Goal: Task Accomplishment & Management: Use online tool/utility

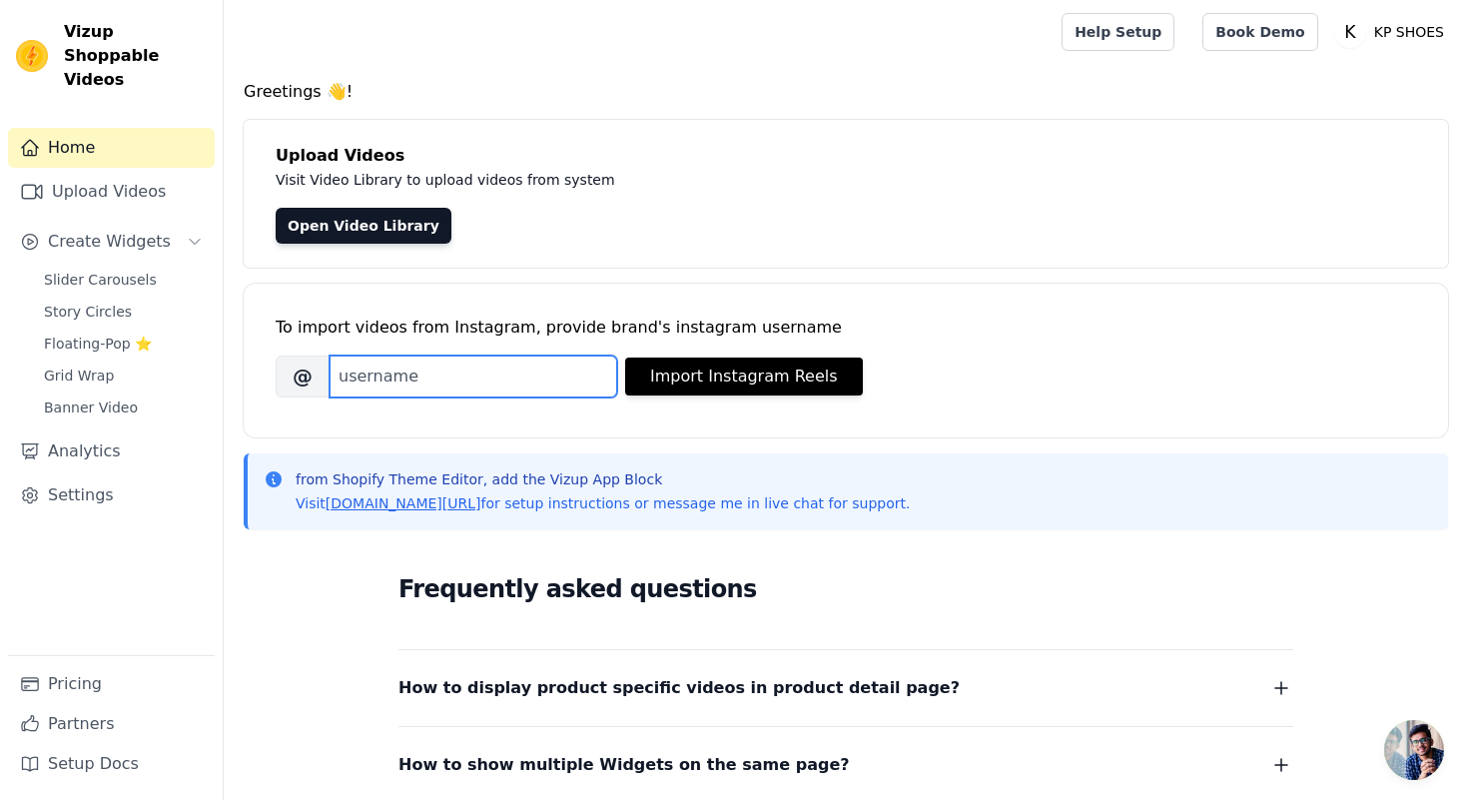
click at [477, 381] on input "Brand's Instagram Username" at bounding box center [474, 377] width 288 height 42
type input "kpshoes.fr"
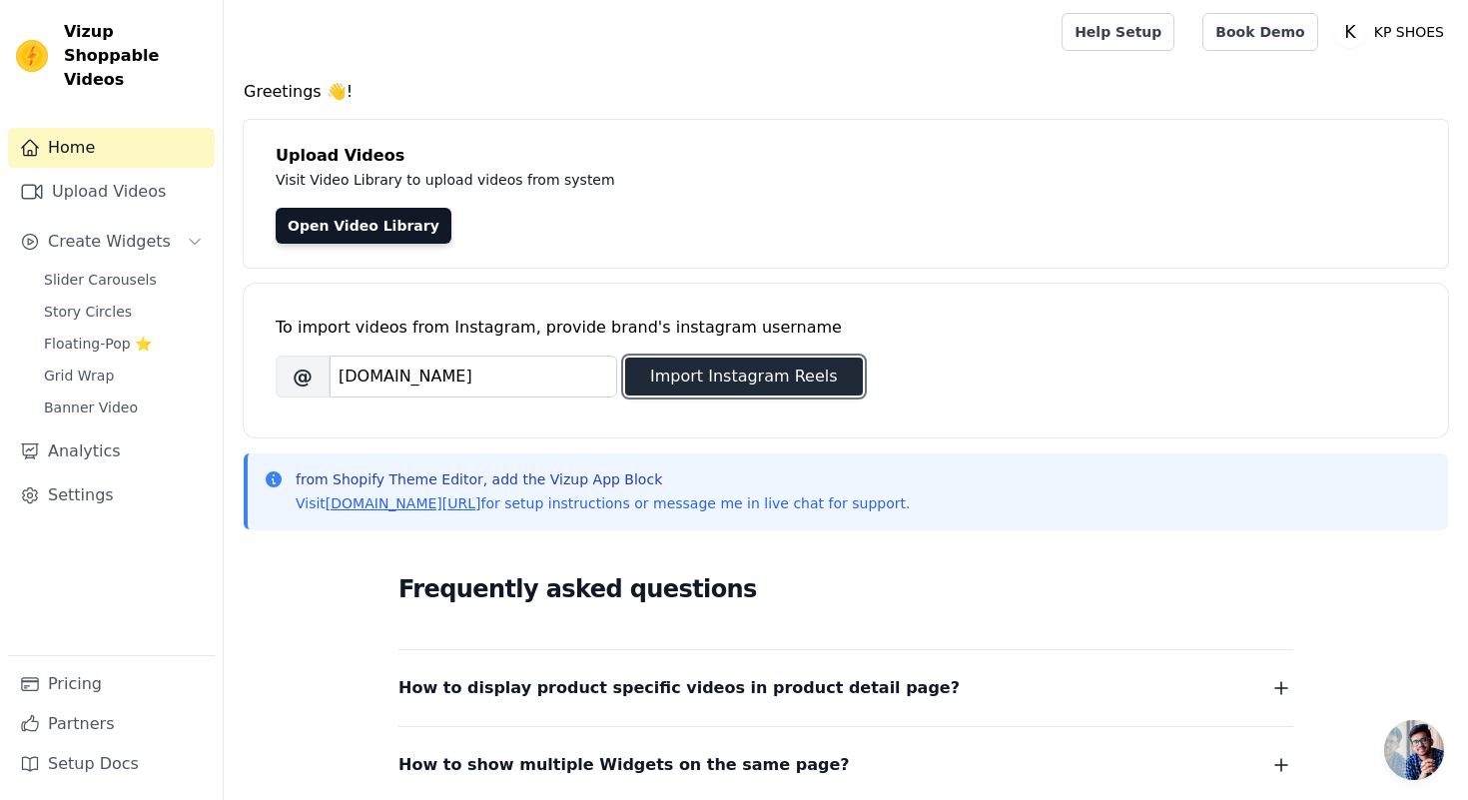
click at [744, 373] on button "Import Instagram Reels" at bounding box center [744, 377] width 238 height 38
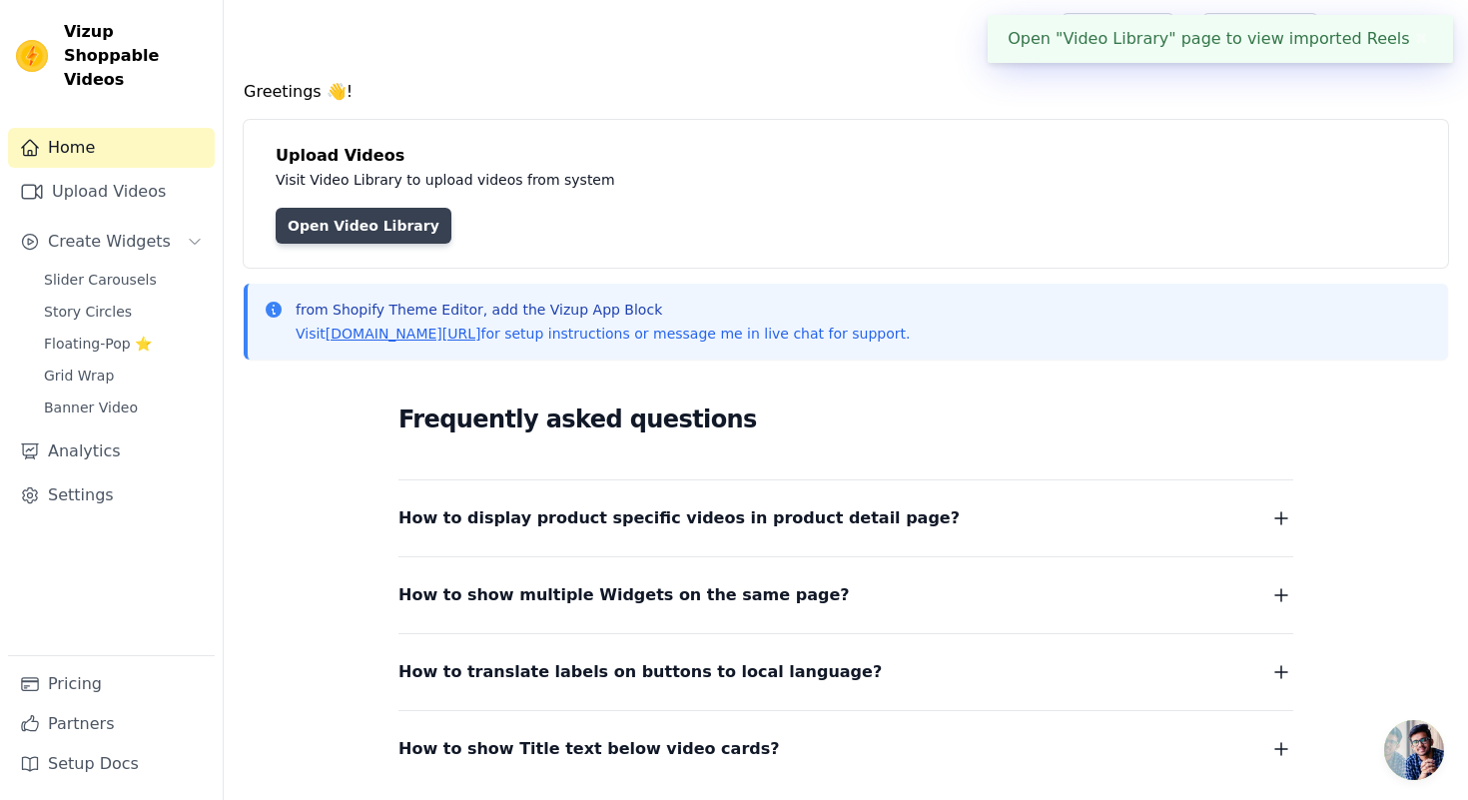
click at [341, 217] on link "Open Video Library" at bounding box center [364, 226] width 176 height 36
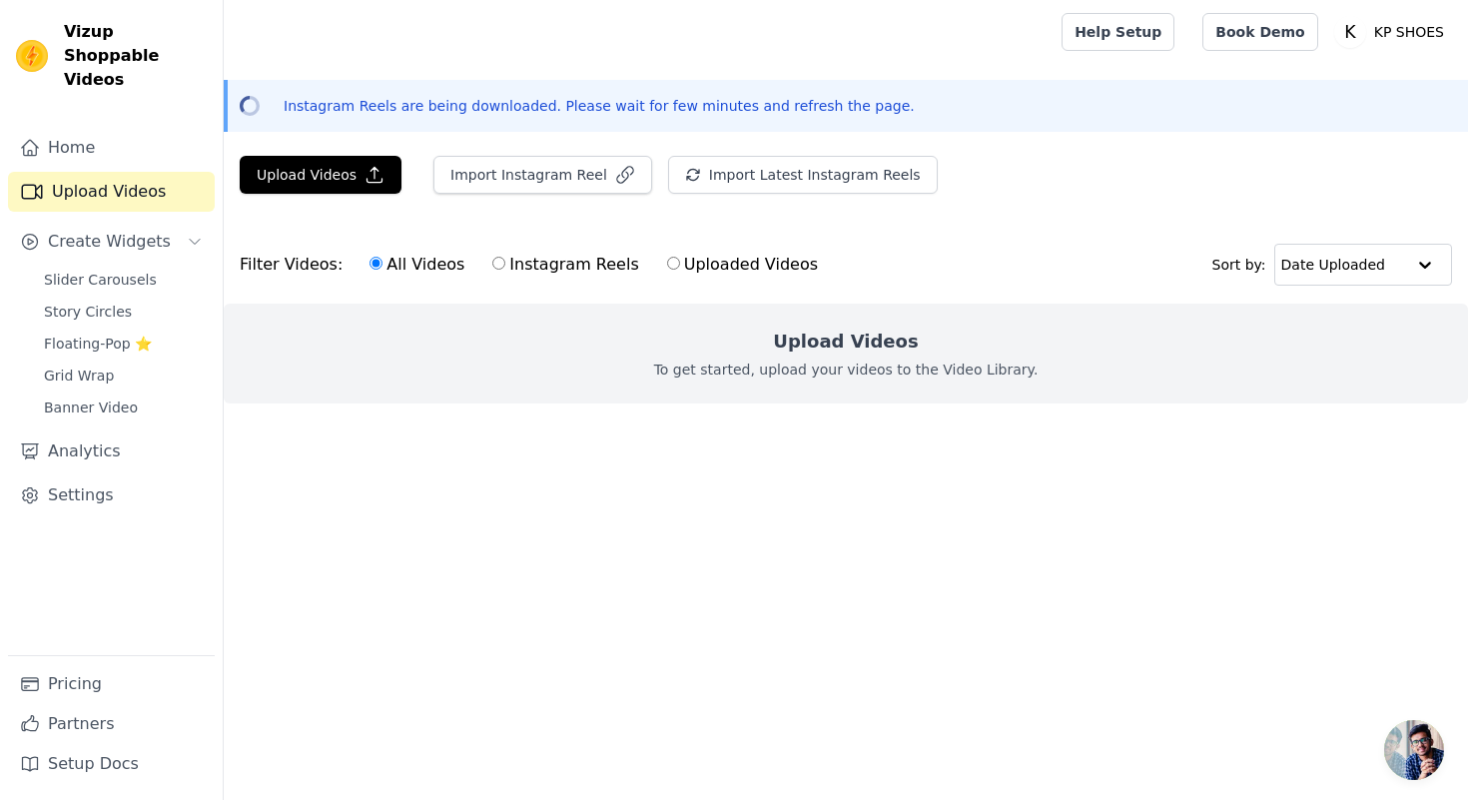
click at [499, 271] on label "Instagram Reels" at bounding box center [565, 265] width 148 height 26
click at [499, 270] on input "Instagram Reels" at bounding box center [498, 263] width 13 height 13
radio input "true"
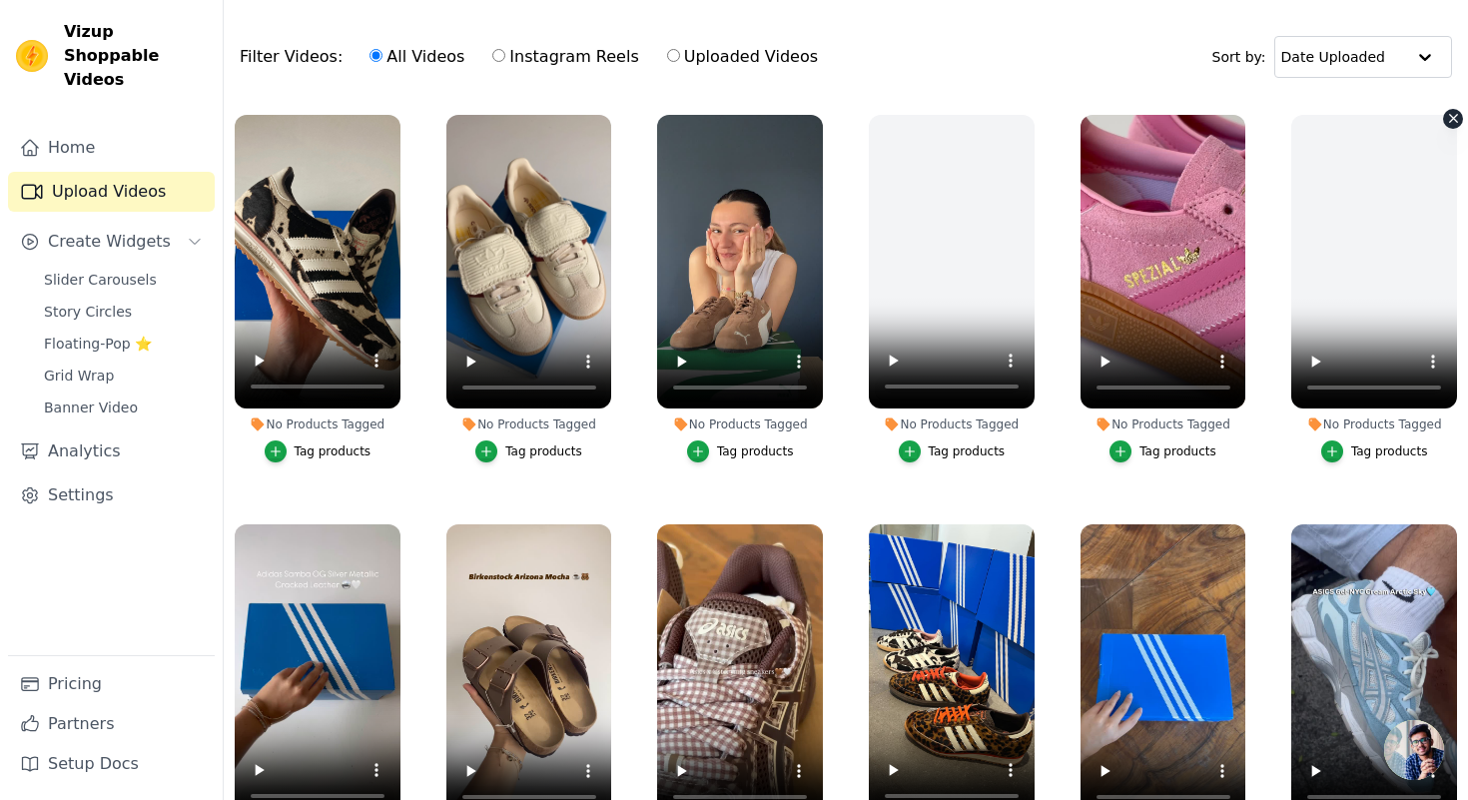
scroll to position [381, 0]
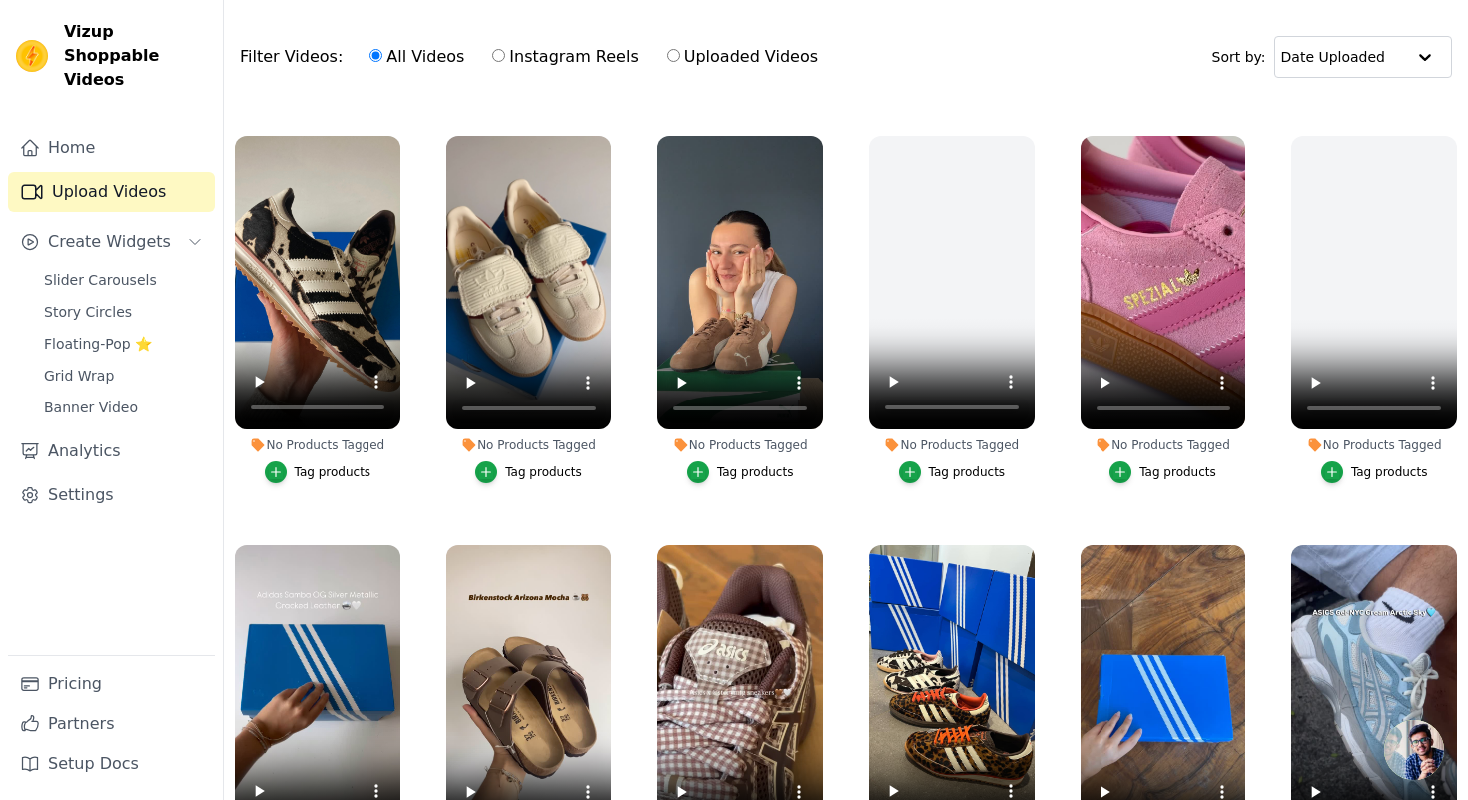
click at [1289, 456] on div "No Products Tagged Tag products" at bounding box center [1374, 314] width 188 height 378
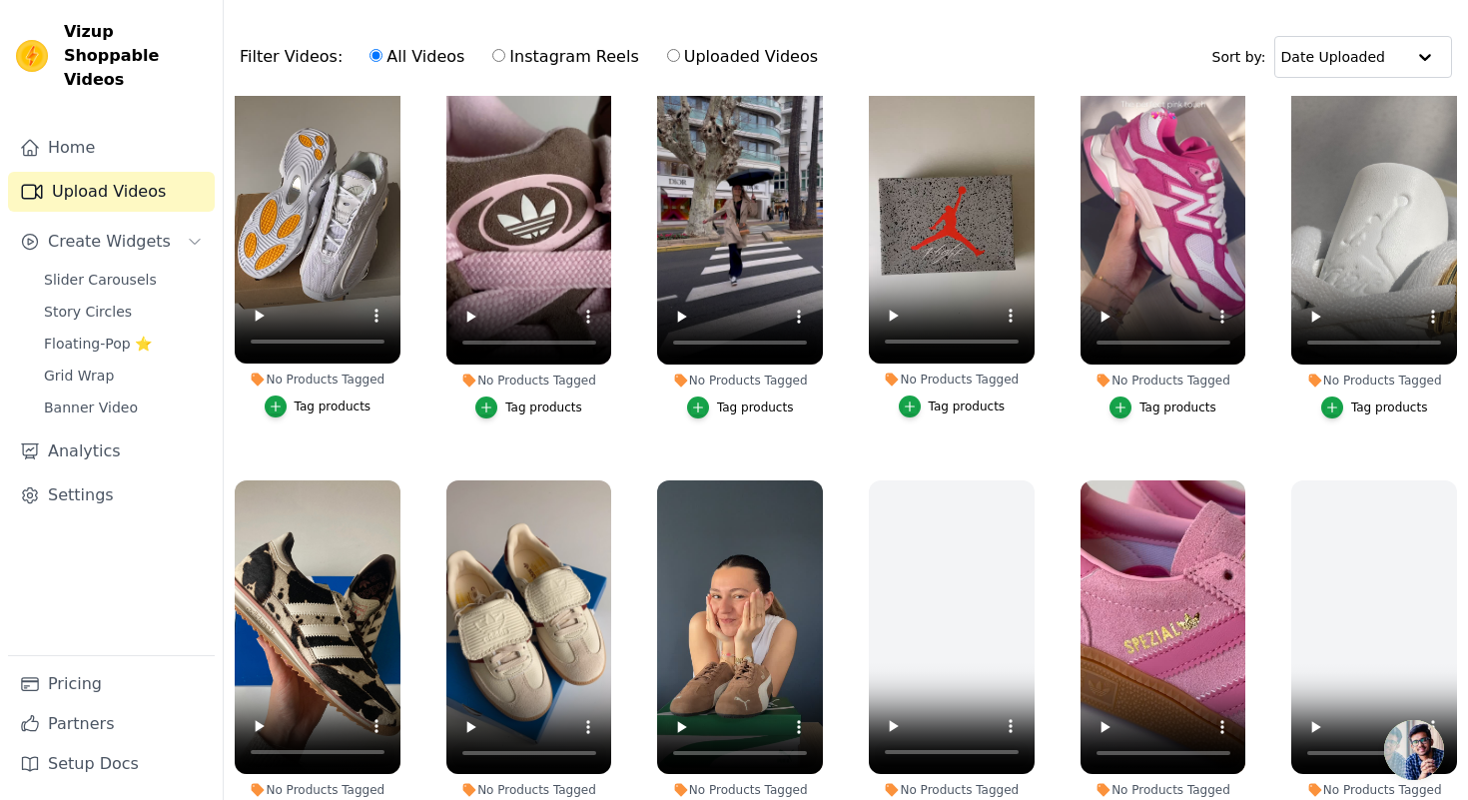
scroll to position [0, 0]
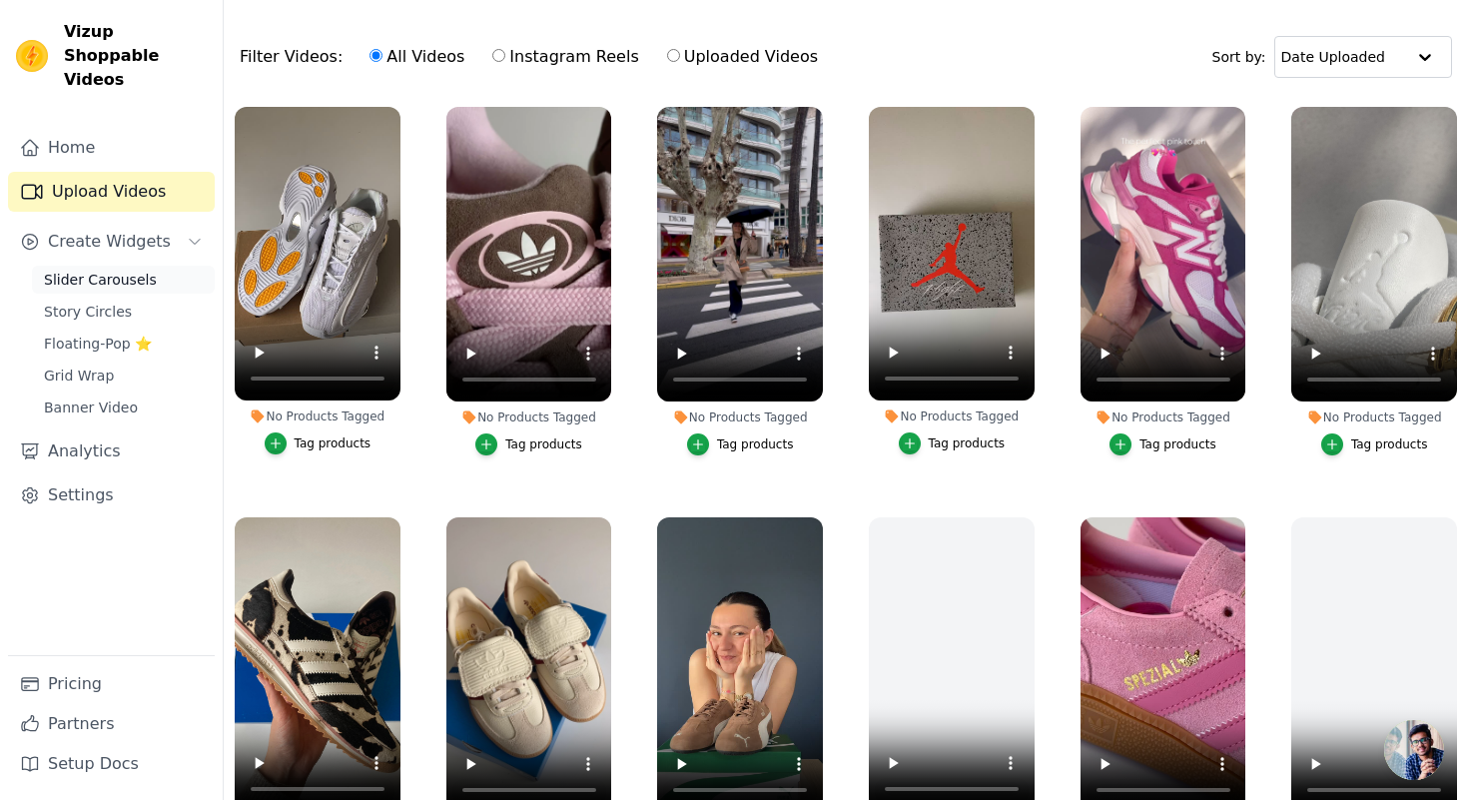
click at [81, 270] on span "Slider Carousels" at bounding box center [100, 280] width 113 height 20
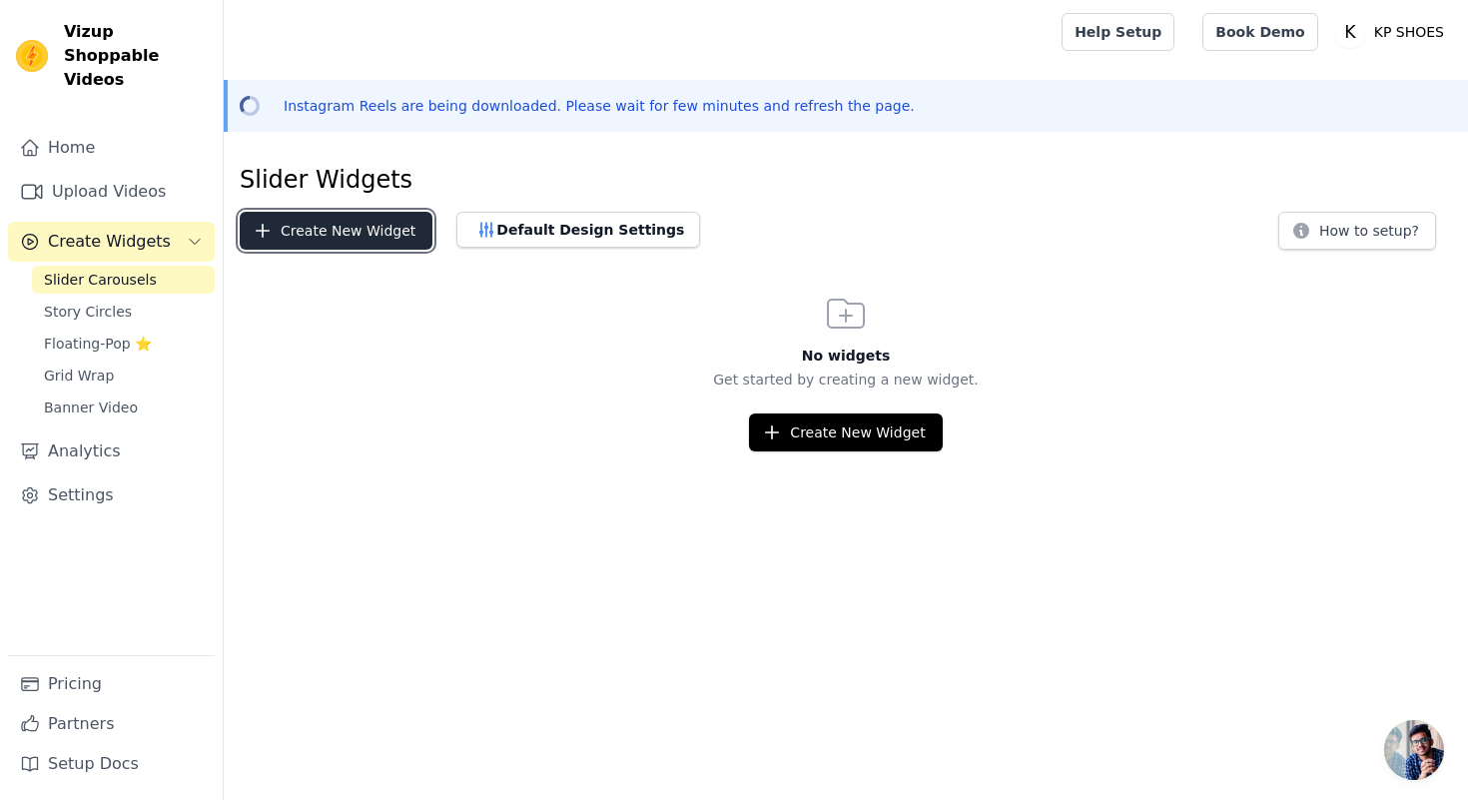
click at [293, 220] on button "Create New Widget" at bounding box center [336, 231] width 193 height 38
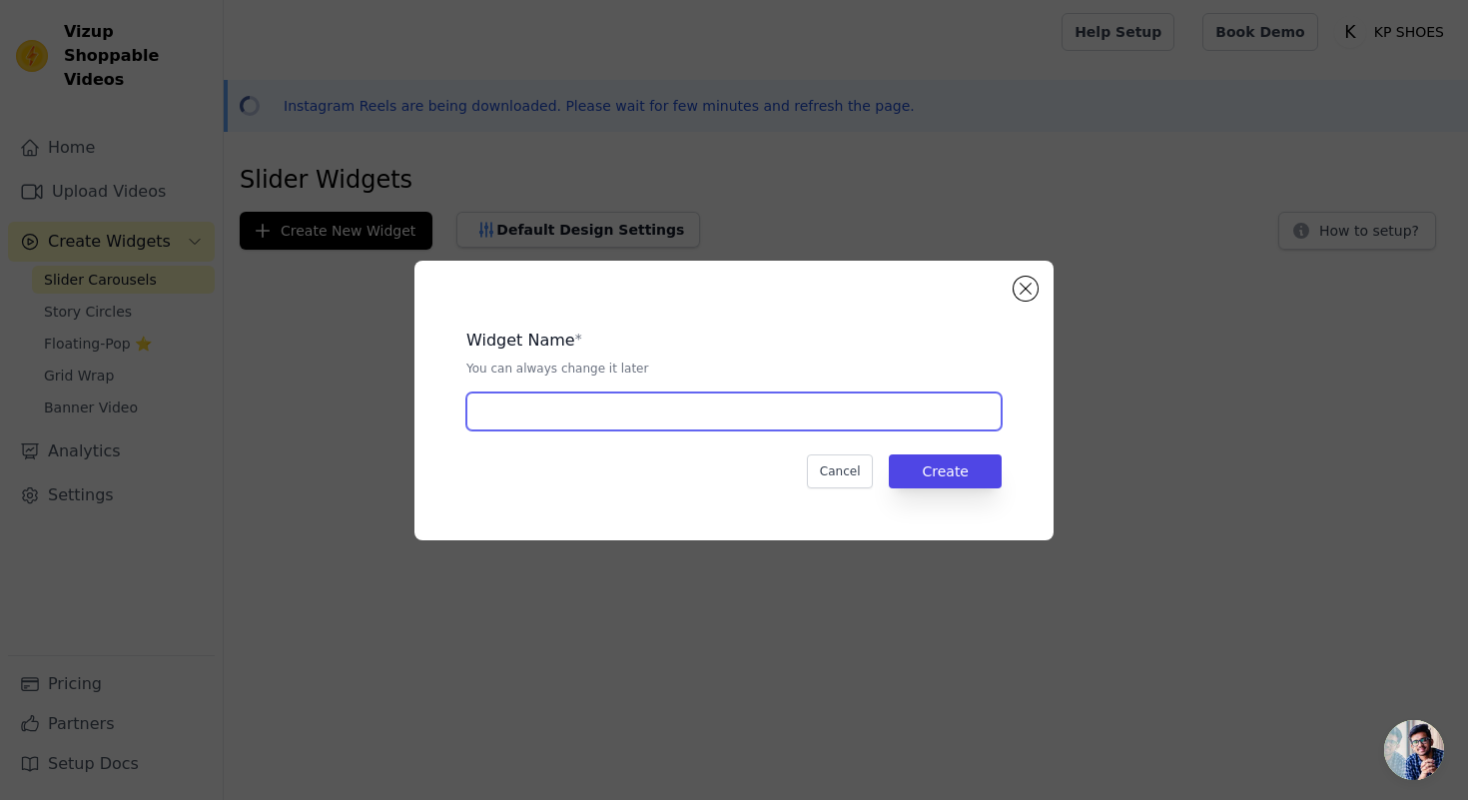
click at [625, 421] on input "text" at bounding box center [733, 411] width 535 height 38
type input "C"
type input "001"
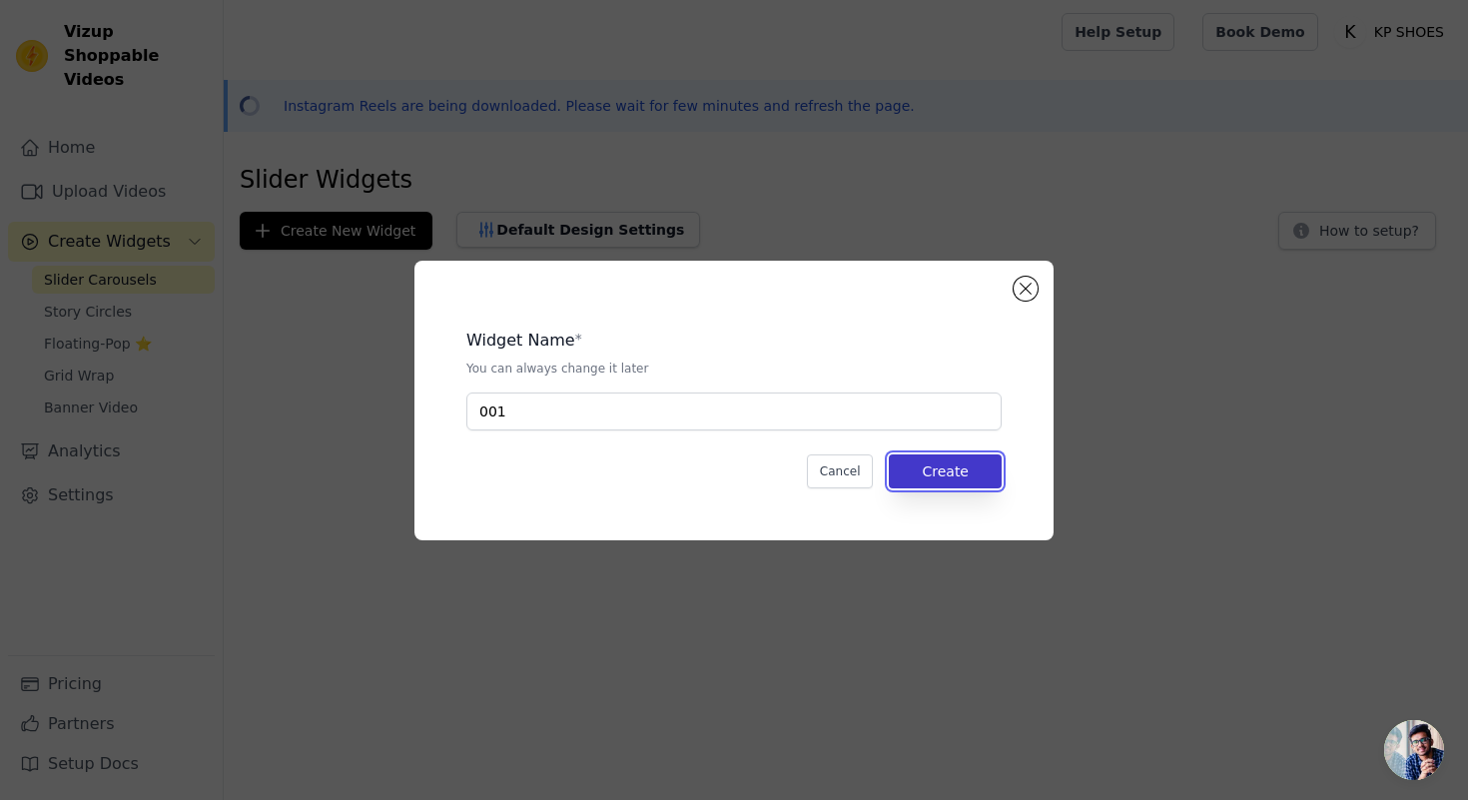
click at [962, 462] on button "Create" at bounding box center [945, 471] width 113 height 34
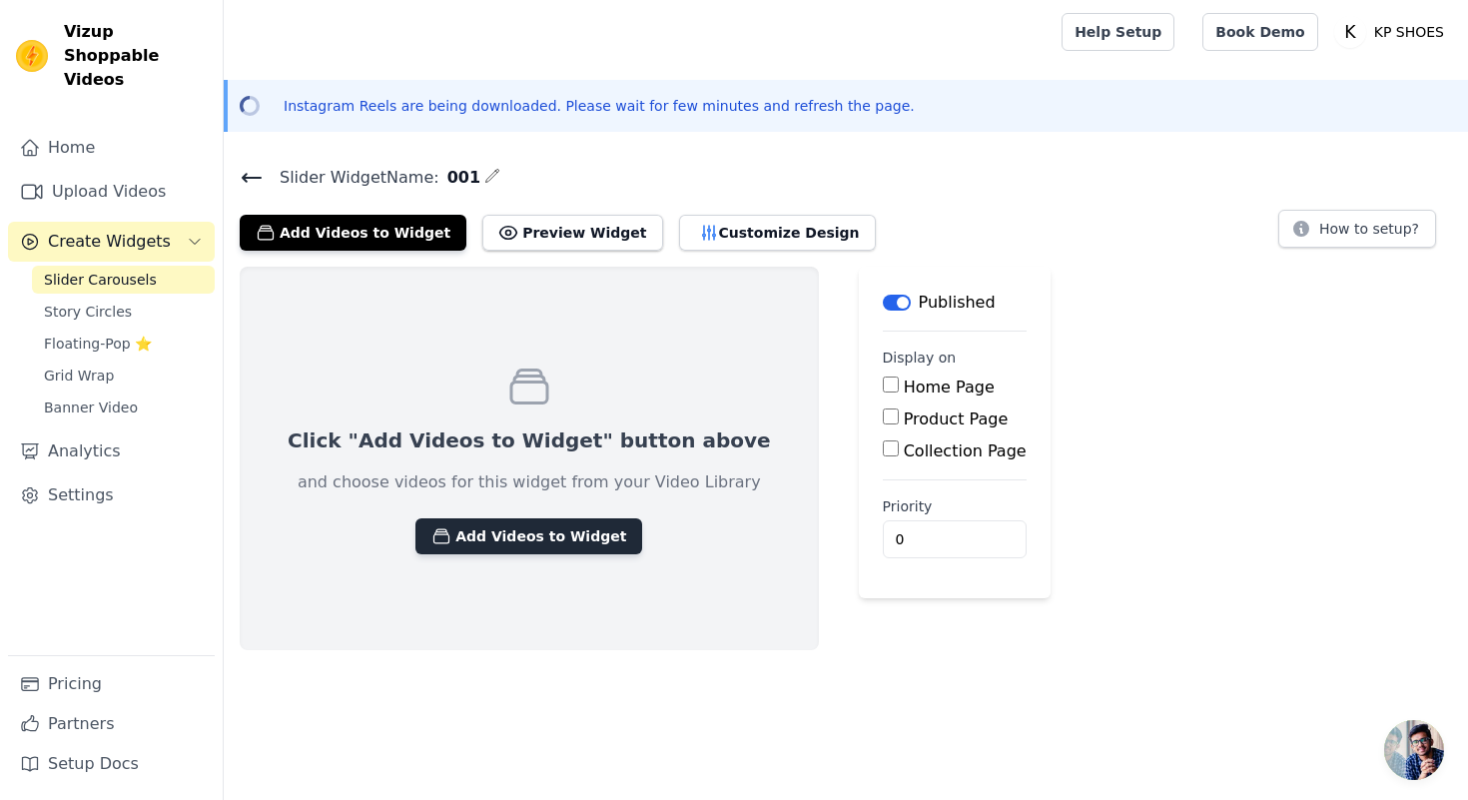
click at [516, 535] on button "Add Videos to Widget" at bounding box center [528, 536] width 227 height 36
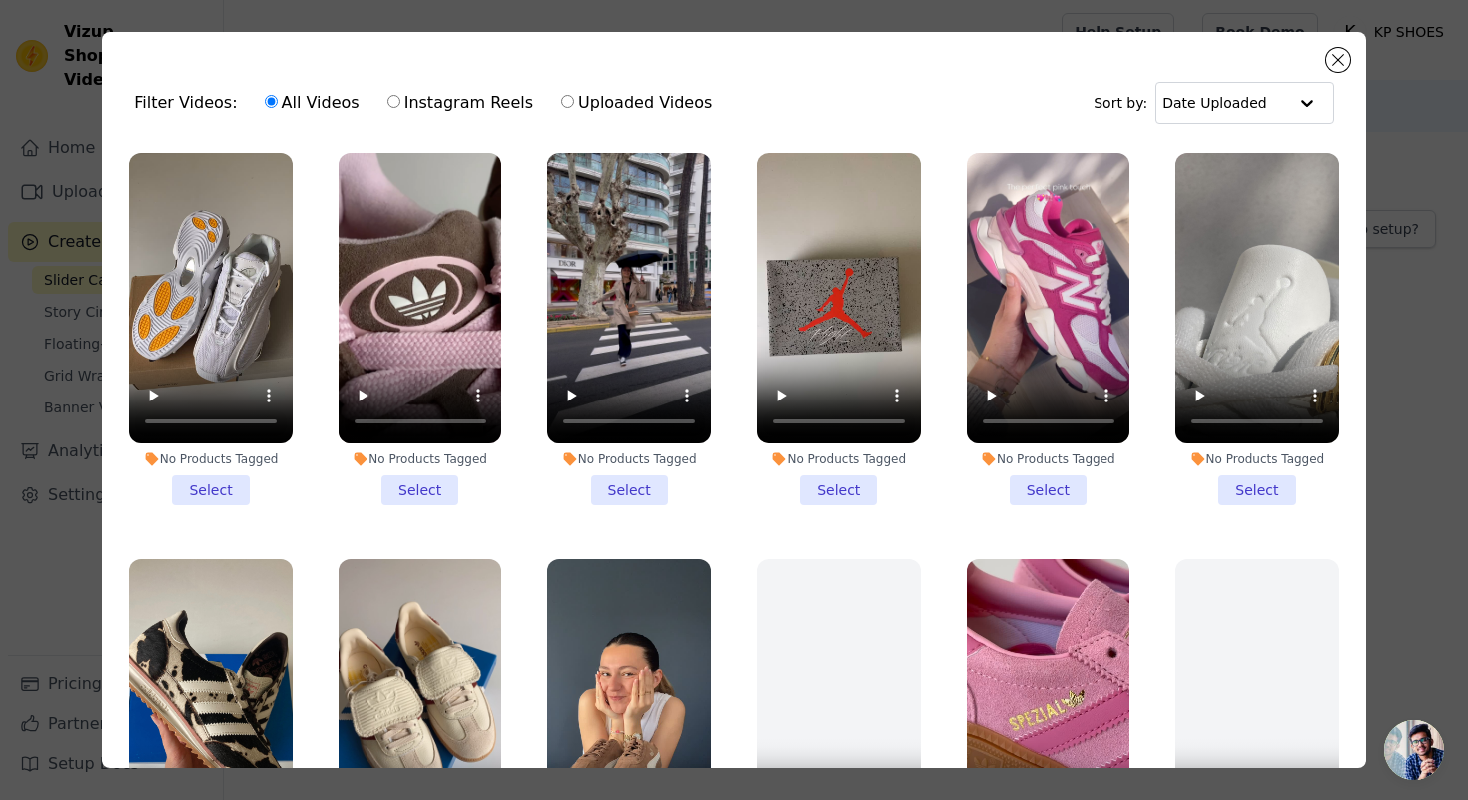
click at [408, 484] on li "No Products Tagged Select" at bounding box center [421, 329] width 164 height 353
click at [0, 0] on input "No Products Tagged Select" at bounding box center [0, 0] width 0 height 0
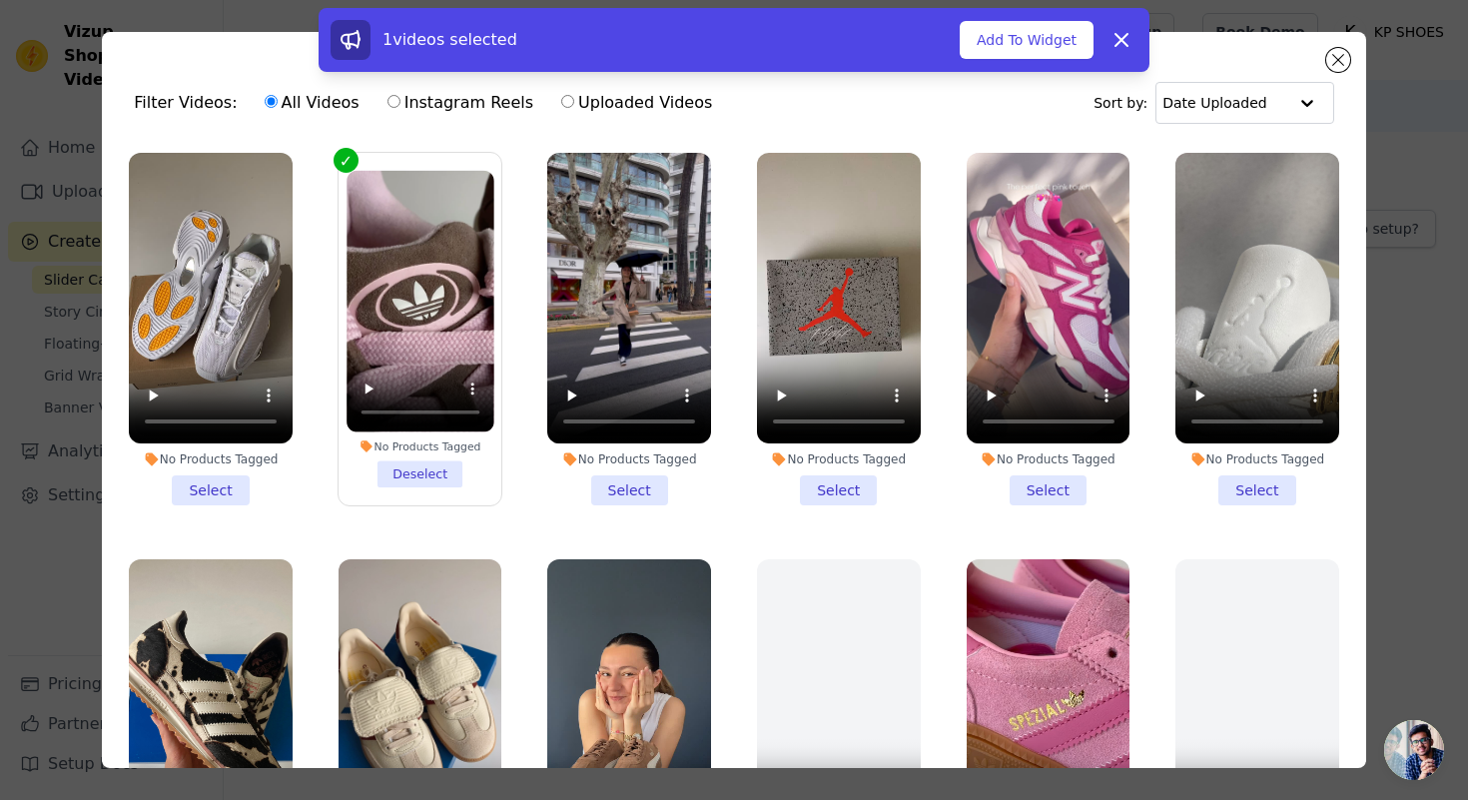
click at [220, 484] on li "No Products Tagged Select" at bounding box center [211, 329] width 164 height 353
click at [0, 0] on input "No Products Tagged Select" at bounding box center [0, 0] width 0 height 0
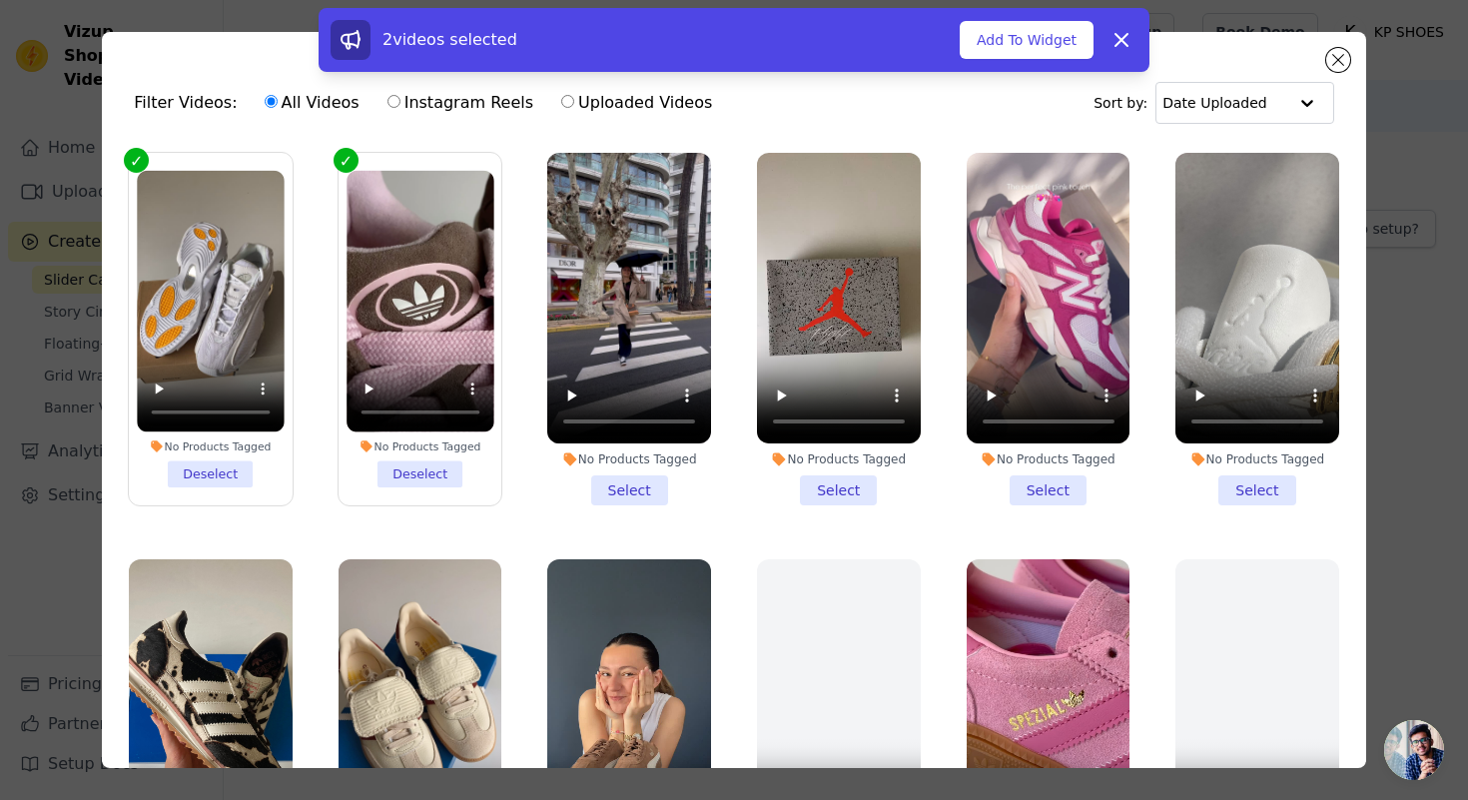
click at [638, 487] on li "No Products Tagged Select" at bounding box center [629, 329] width 164 height 353
click at [0, 0] on input "No Products Tagged Select" at bounding box center [0, 0] width 0 height 0
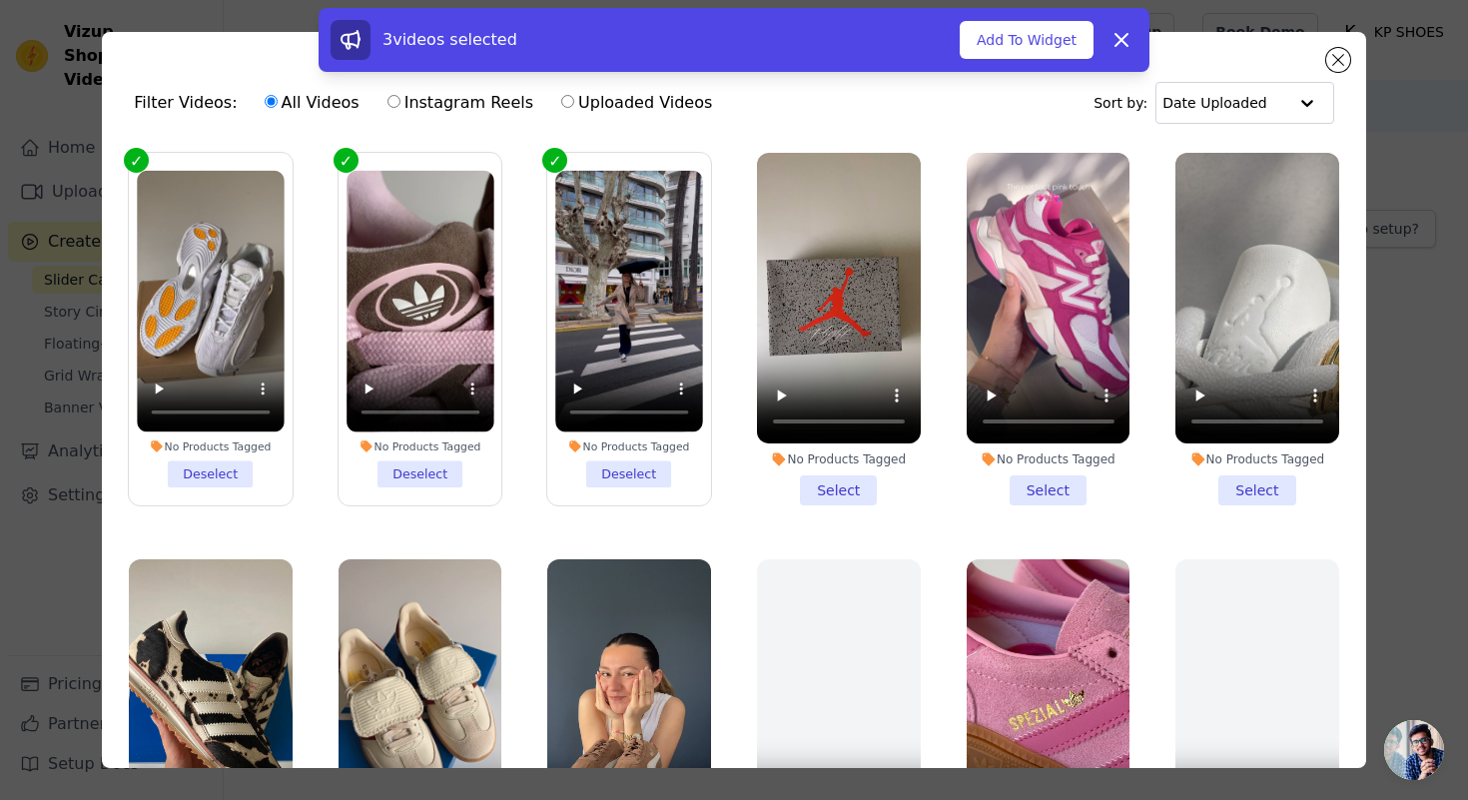
click at [852, 484] on li "No Products Tagged Select" at bounding box center [839, 329] width 164 height 353
click at [0, 0] on input "No Products Tagged Select" at bounding box center [0, 0] width 0 height 0
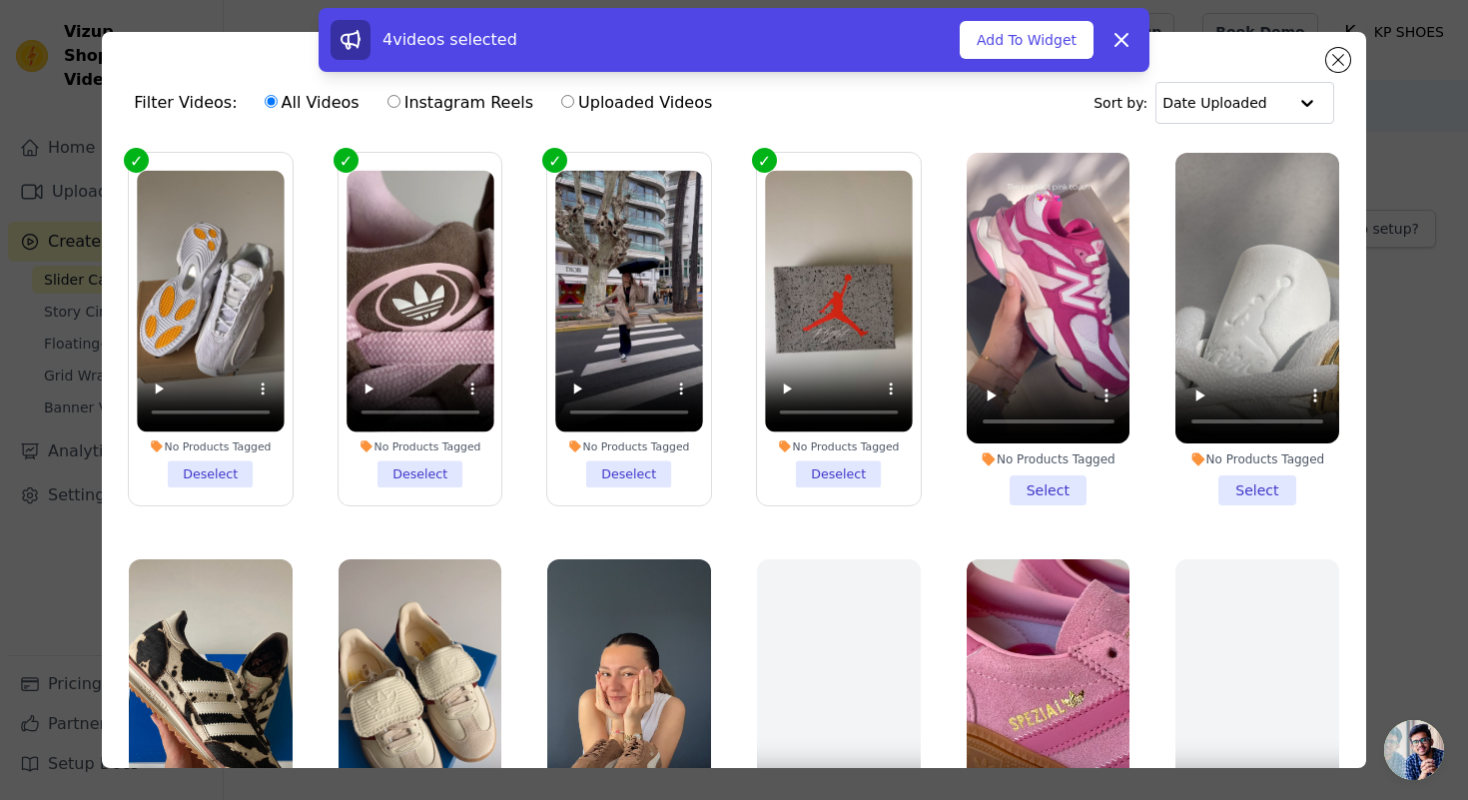
click at [1038, 488] on li "No Products Tagged Select" at bounding box center [1049, 329] width 164 height 353
click at [0, 0] on input "No Products Tagged Select" at bounding box center [0, 0] width 0 height 0
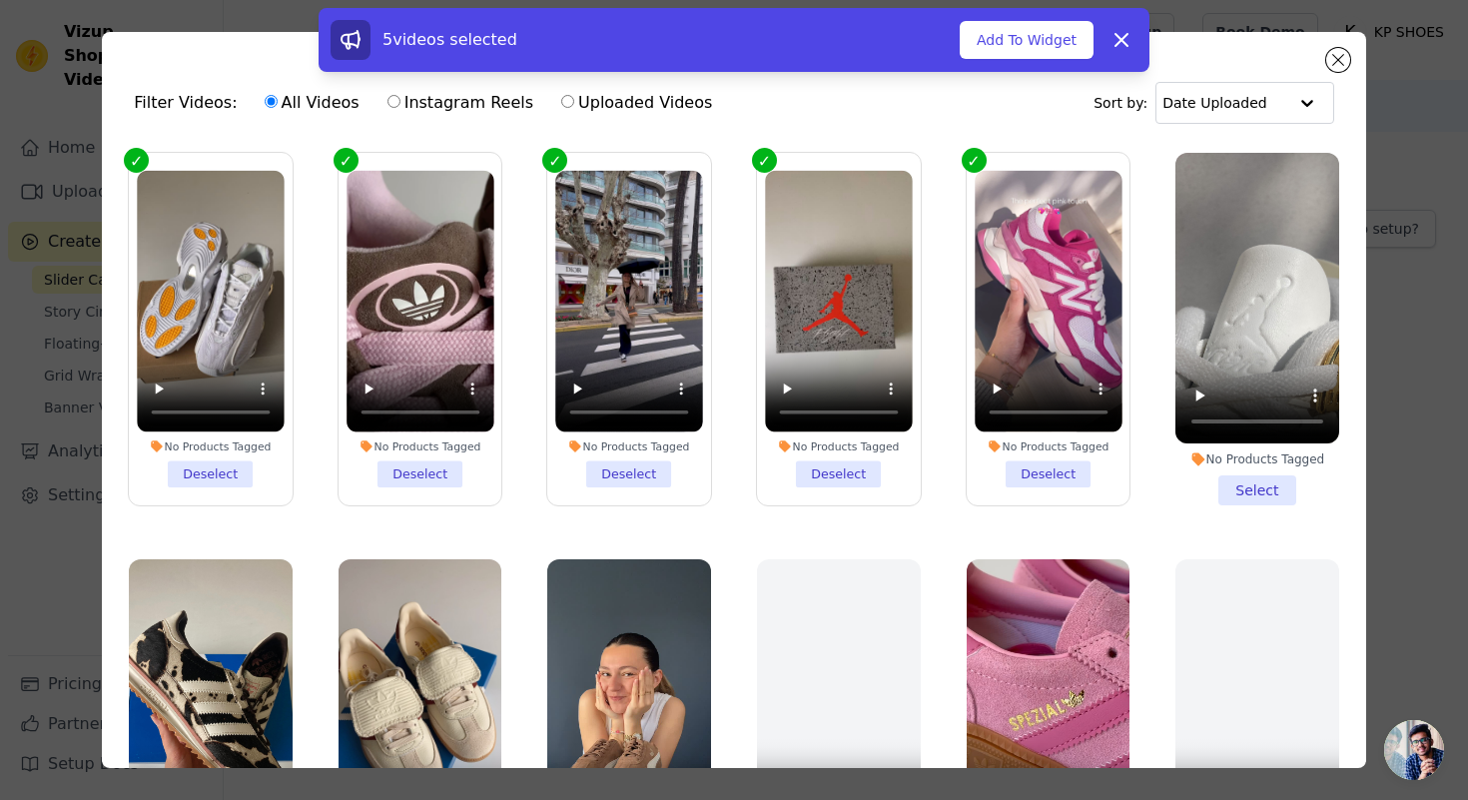
click at [1249, 481] on li "No Products Tagged Select" at bounding box center [1257, 329] width 164 height 353
click at [0, 0] on input "No Products Tagged Select" at bounding box center [0, 0] width 0 height 0
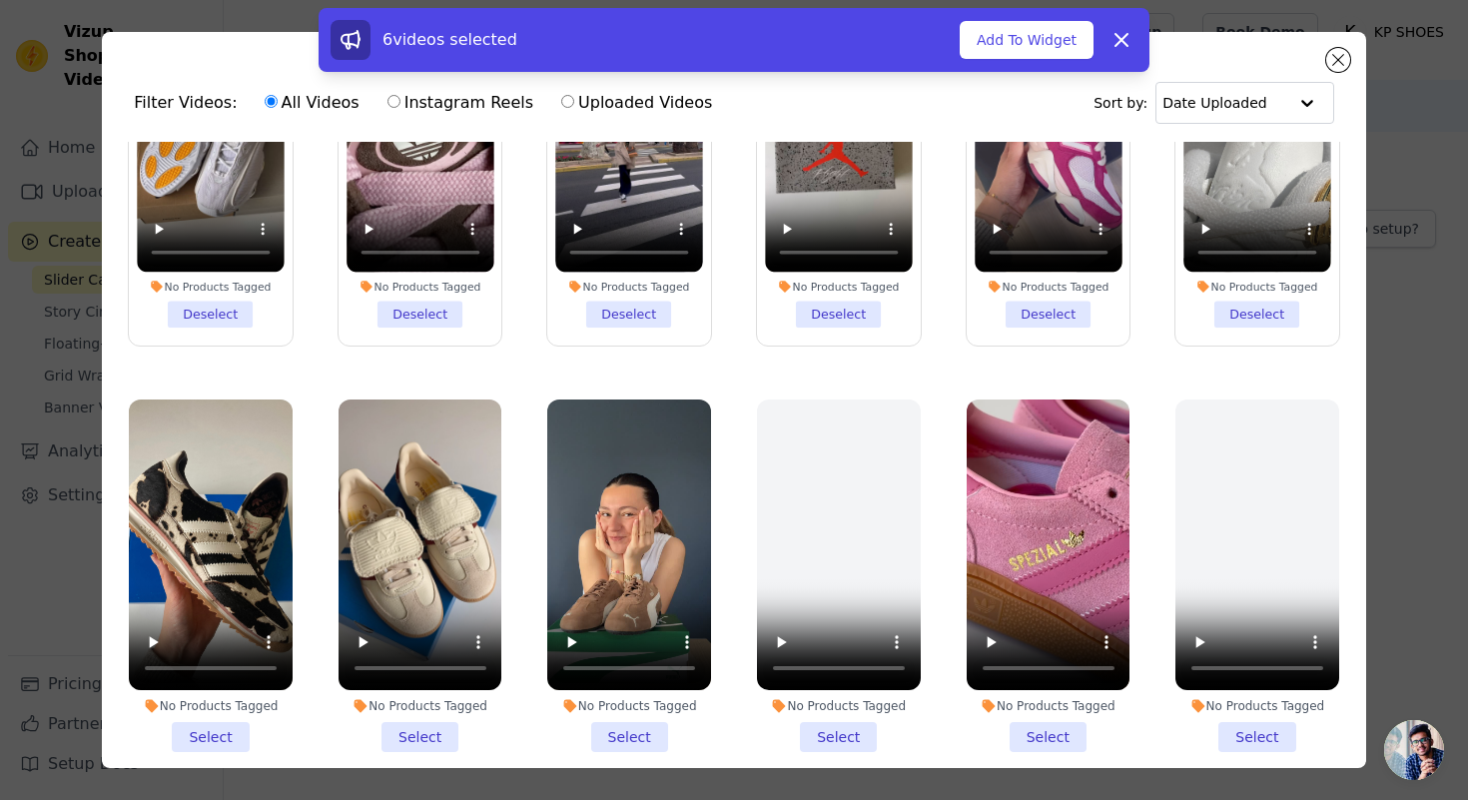
scroll to position [208, 0]
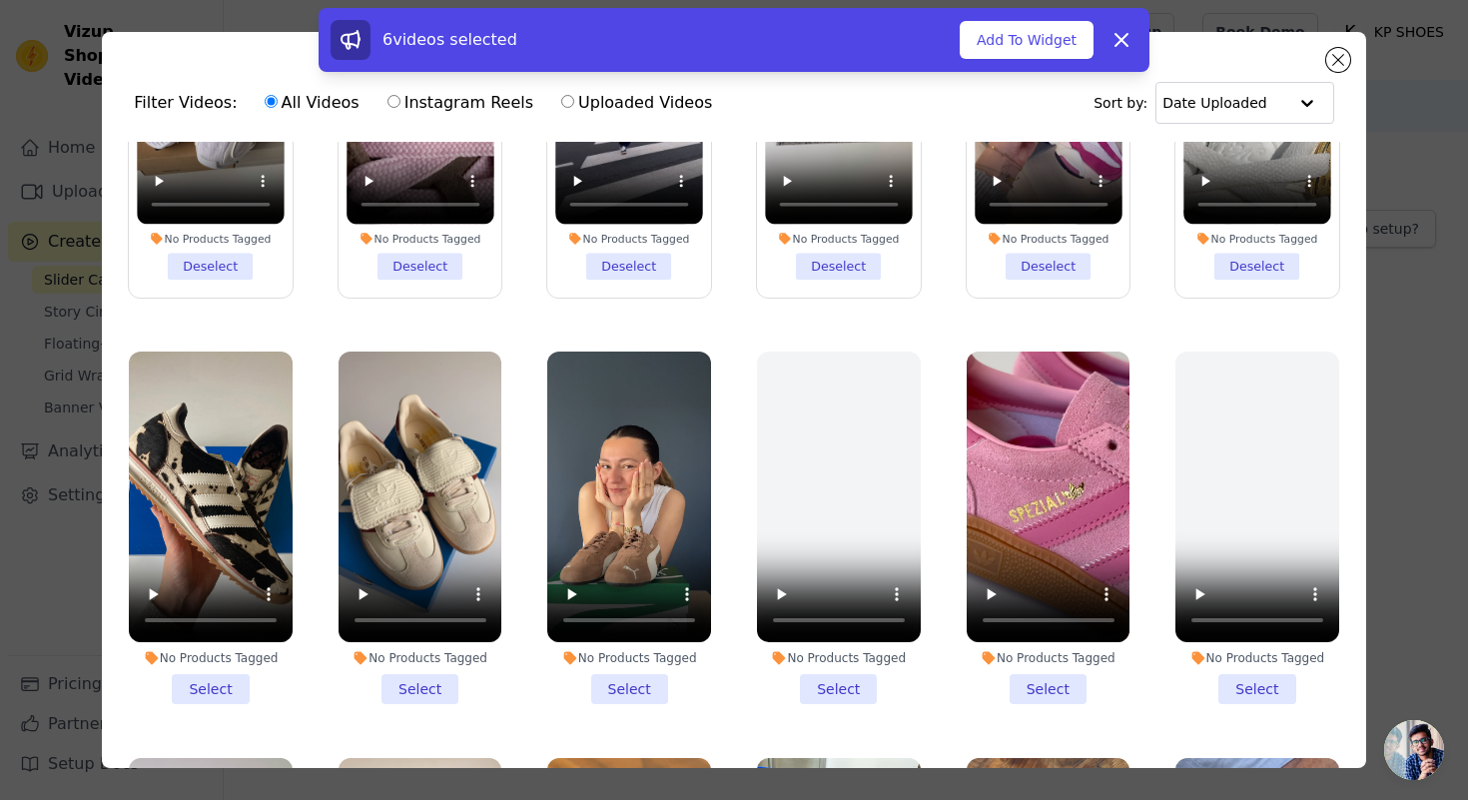
click at [1047, 678] on li "No Products Tagged Select" at bounding box center [1049, 528] width 164 height 353
click at [0, 0] on input "No Products Tagged Select" at bounding box center [0, 0] width 0 height 0
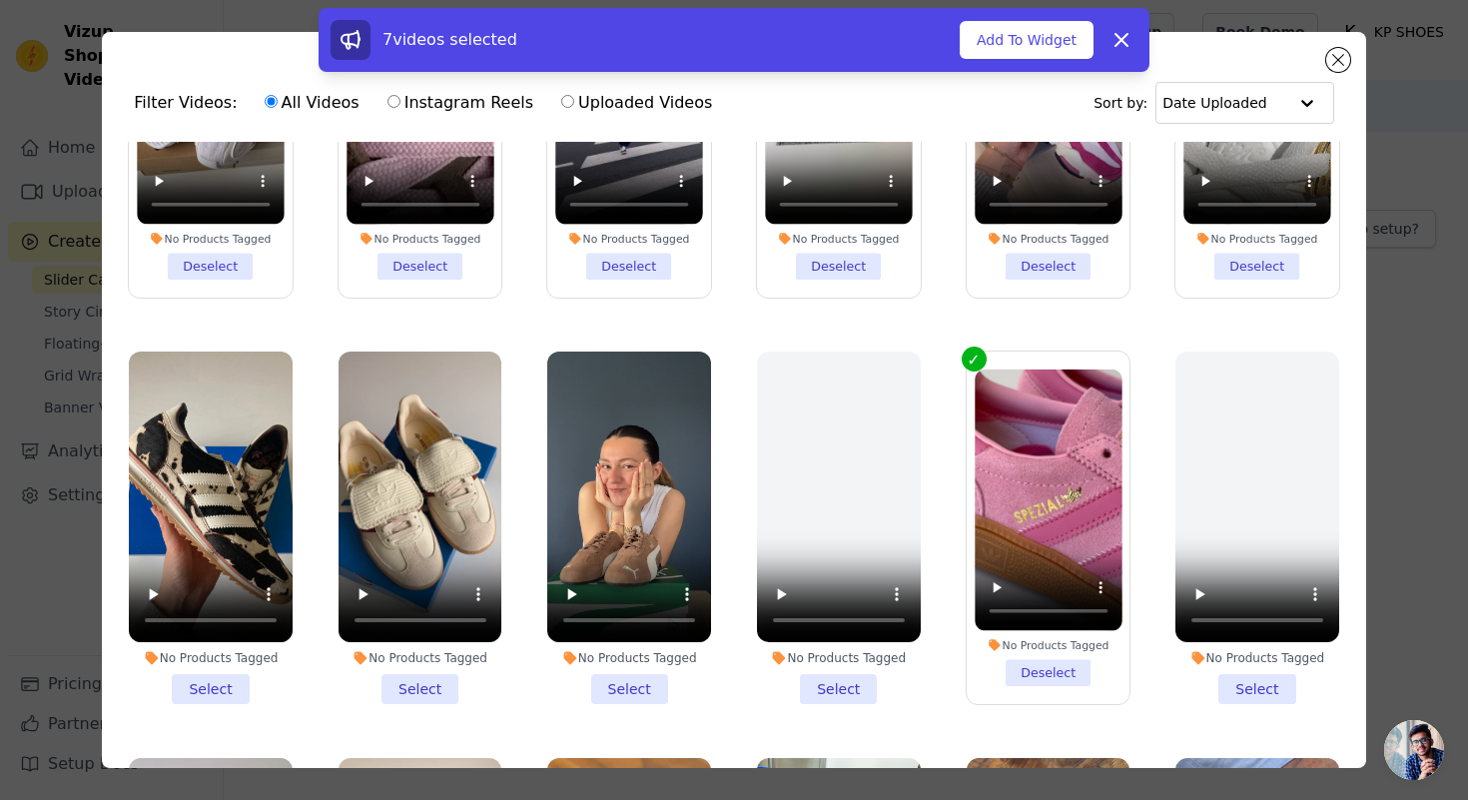
click at [636, 686] on li "No Products Tagged Select" at bounding box center [629, 528] width 164 height 353
click at [0, 0] on input "No Products Tagged Select" at bounding box center [0, 0] width 0 height 0
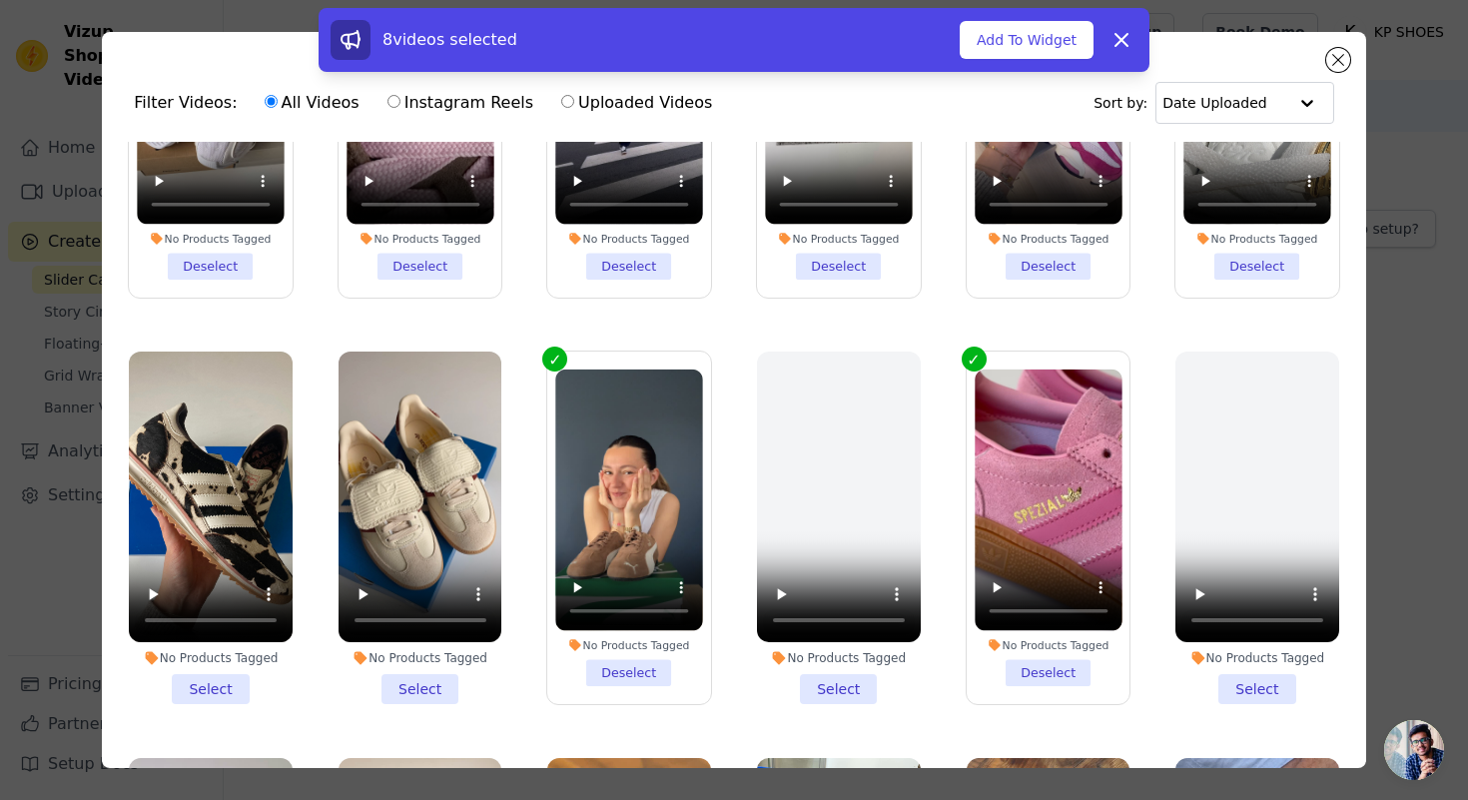
click at [411, 679] on li "No Products Tagged Select" at bounding box center [421, 528] width 164 height 353
click at [0, 0] on input "No Products Tagged Select" at bounding box center [0, 0] width 0 height 0
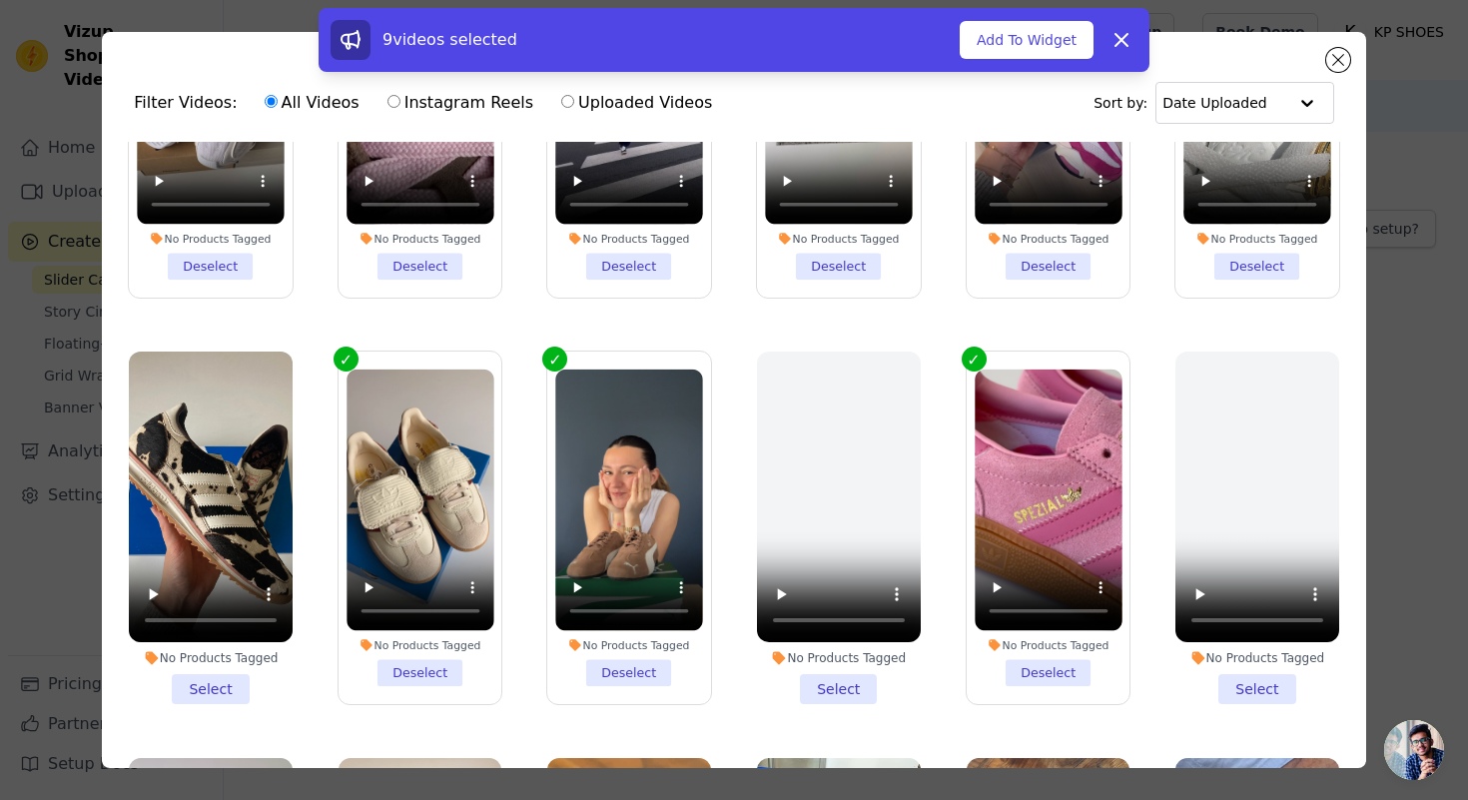
click at [219, 685] on li "No Products Tagged Select" at bounding box center [211, 528] width 164 height 353
click at [0, 0] on input "No Products Tagged Select" at bounding box center [0, 0] width 0 height 0
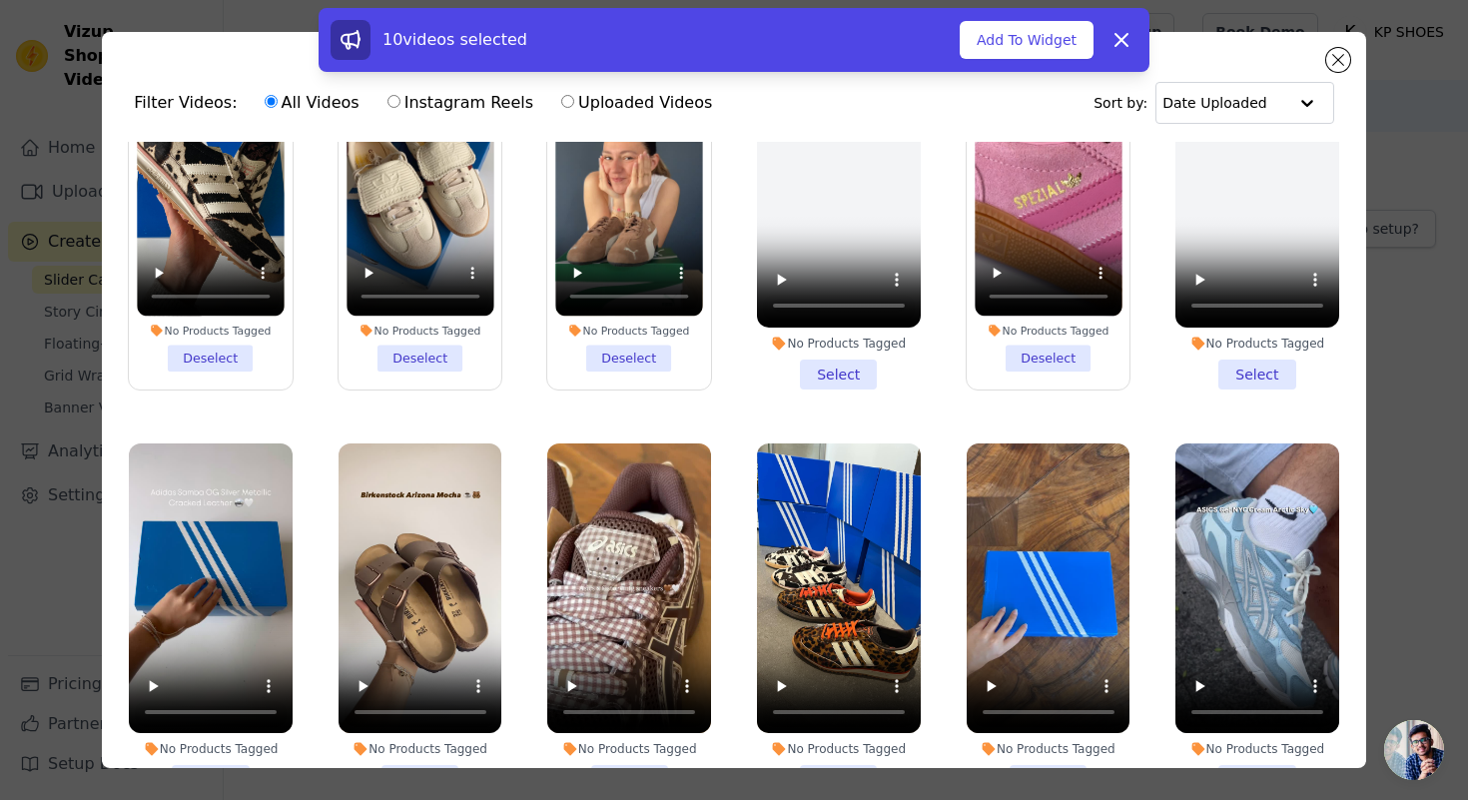
scroll to position [617, 0]
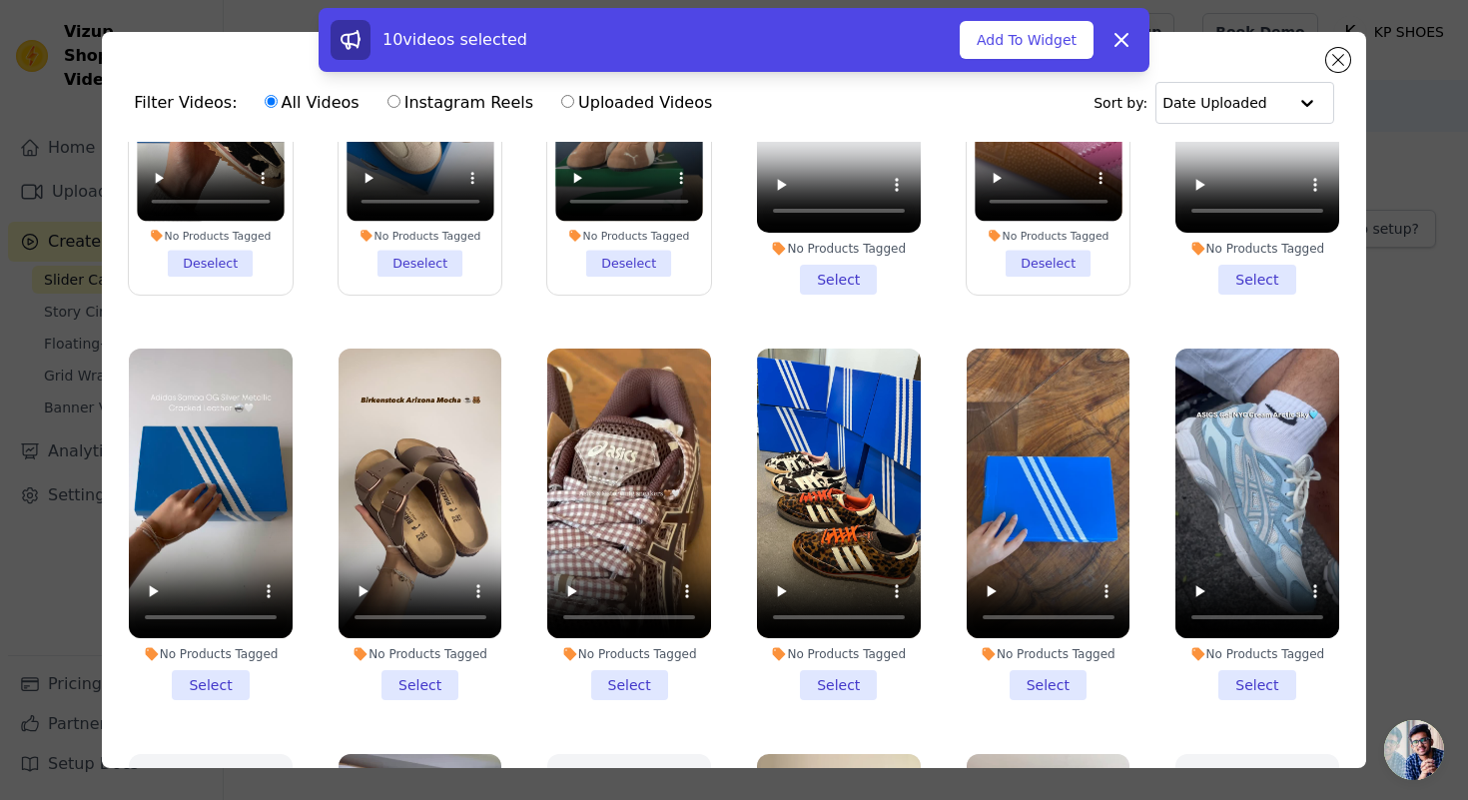
click at [1256, 677] on li "No Products Tagged Select" at bounding box center [1257, 525] width 164 height 353
click at [0, 0] on input "No Products Tagged Select" at bounding box center [0, 0] width 0 height 0
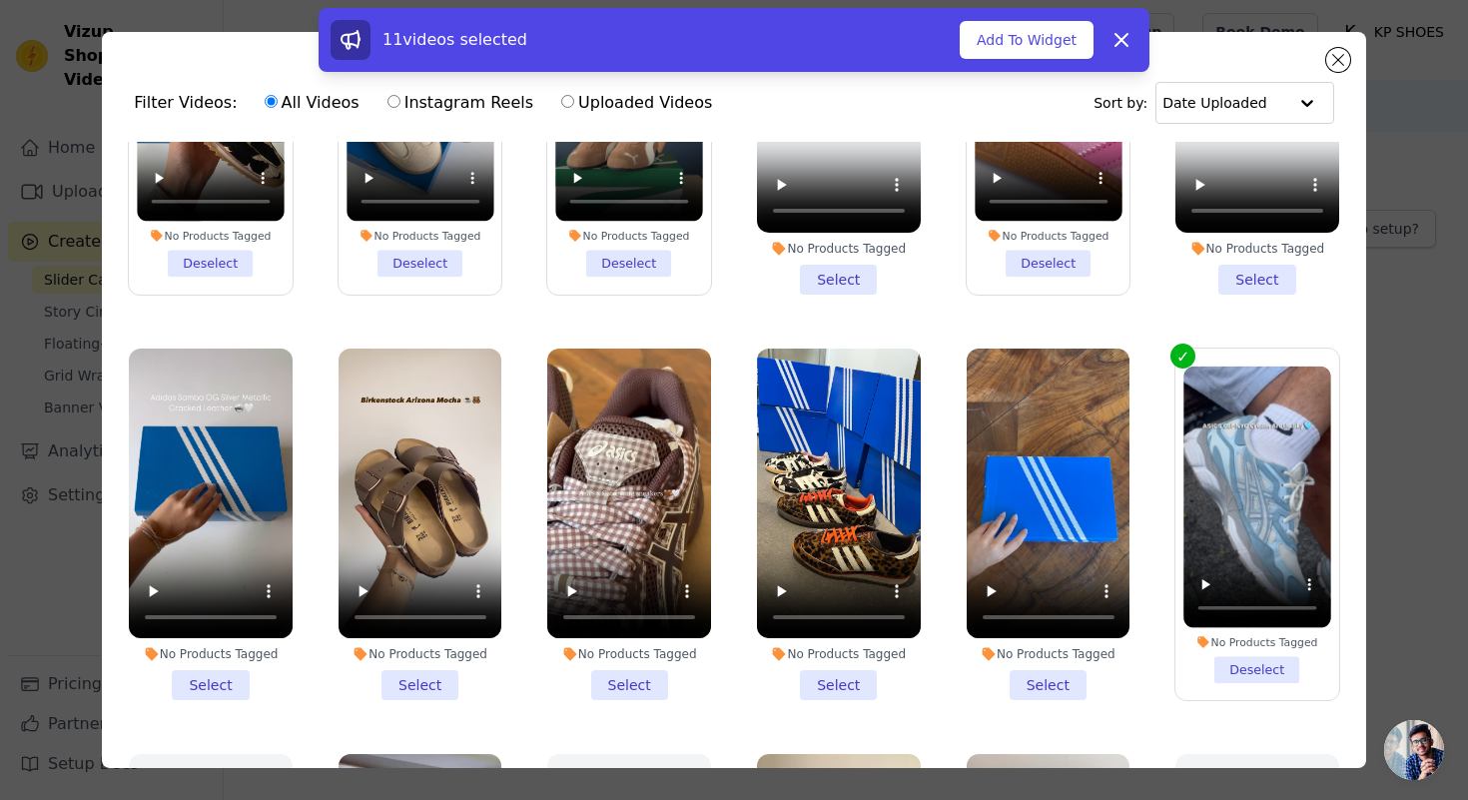
click at [1061, 690] on li "No Products Tagged Select" at bounding box center [1049, 525] width 164 height 353
click at [0, 0] on input "No Products Tagged Select" at bounding box center [0, 0] width 0 height 0
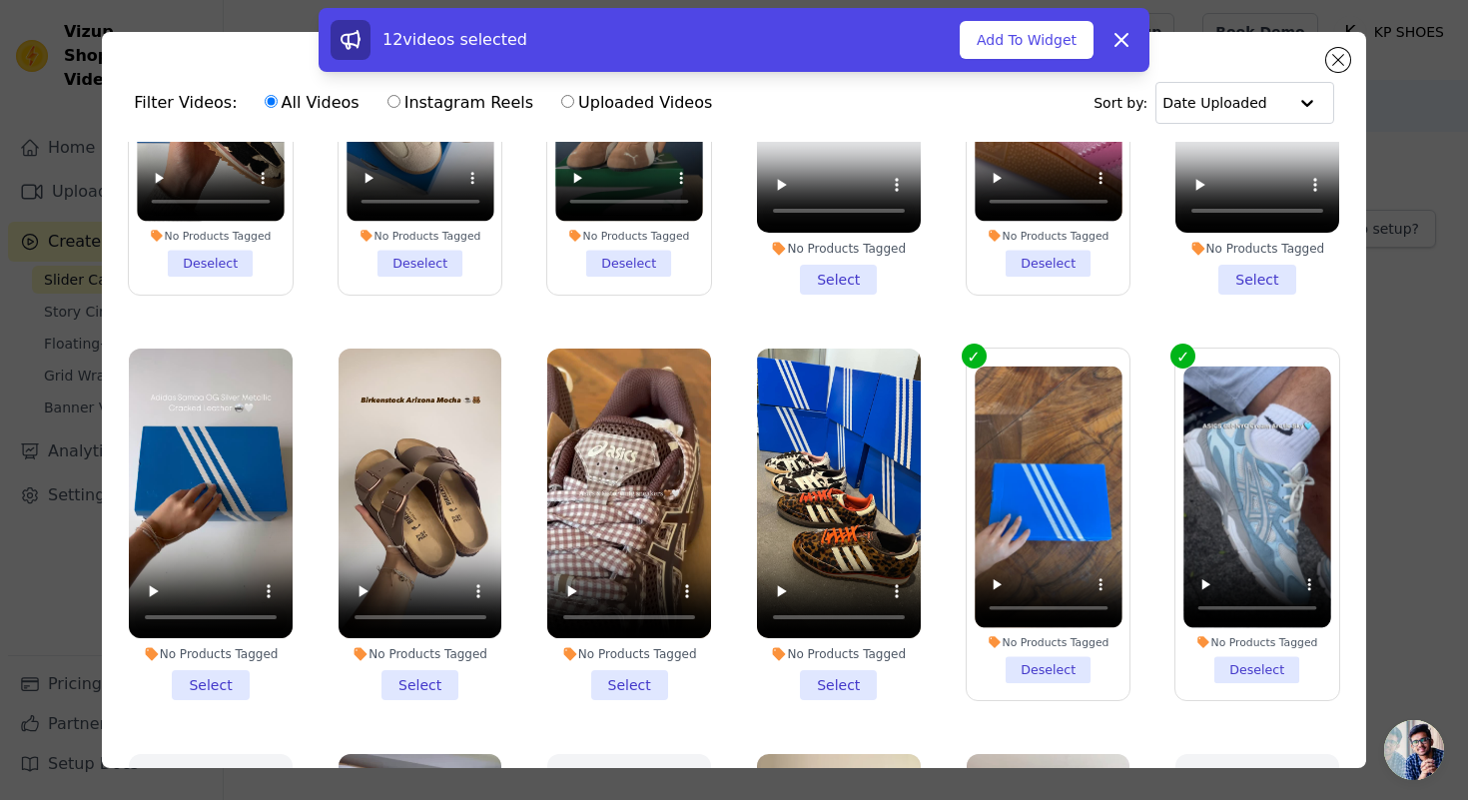
click at [834, 684] on li "No Products Tagged Select" at bounding box center [839, 525] width 164 height 353
click at [0, 0] on input "No Products Tagged Select" at bounding box center [0, 0] width 0 height 0
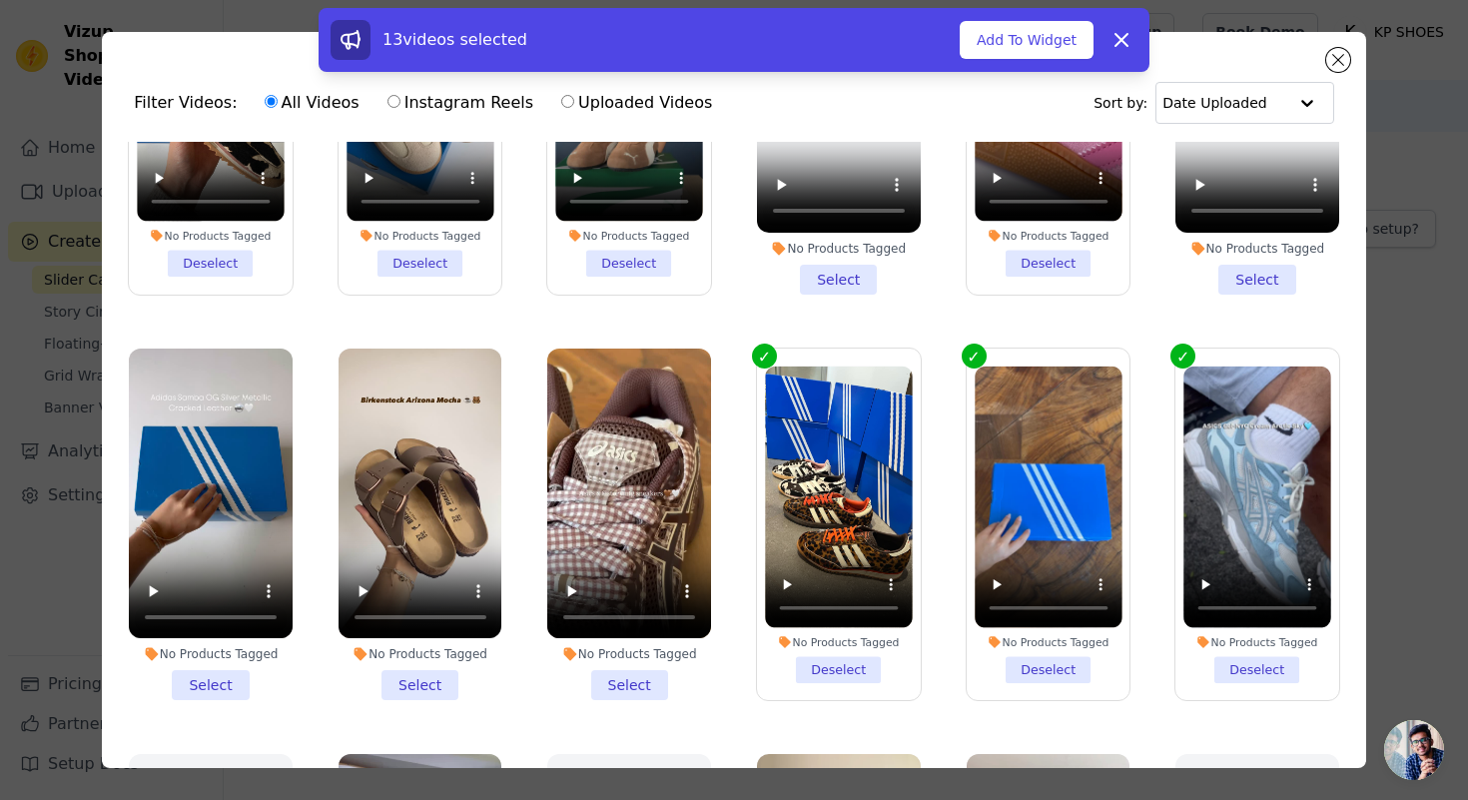
click at [652, 678] on li "No Products Tagged Select" at bounding box center [629, 525] width 164 height 353
click at [0, 0] on input "No Products Tagged Select" at bounding box center [0, 0] width 0 height 0
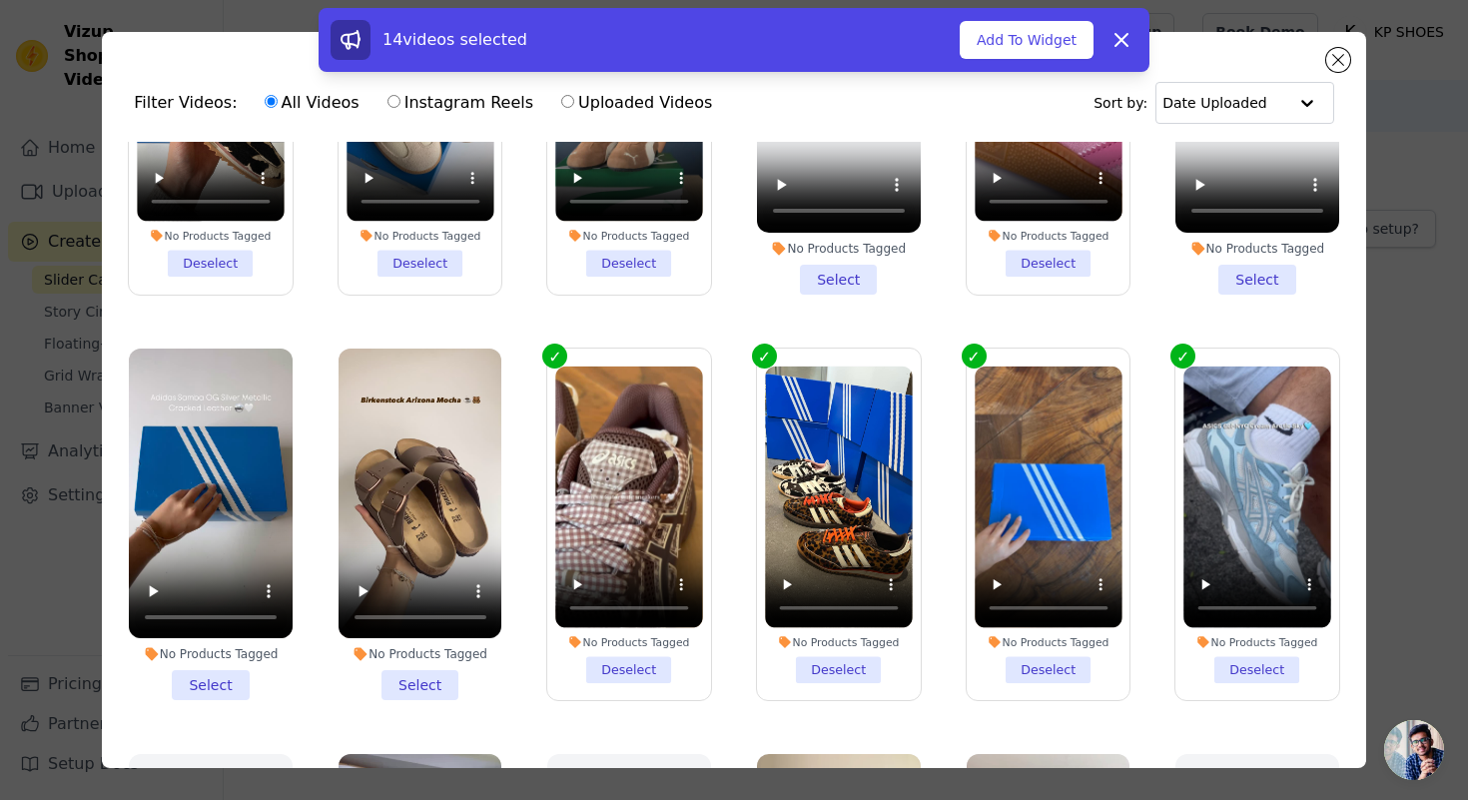
click at [444, 684] on li "No Products Tagged Select" at bounding box center [421, 525] width 164 height 353
click at [0, 0] on input "No Products Tagged Select" at bounding box center [0, 0] width 0 height 0
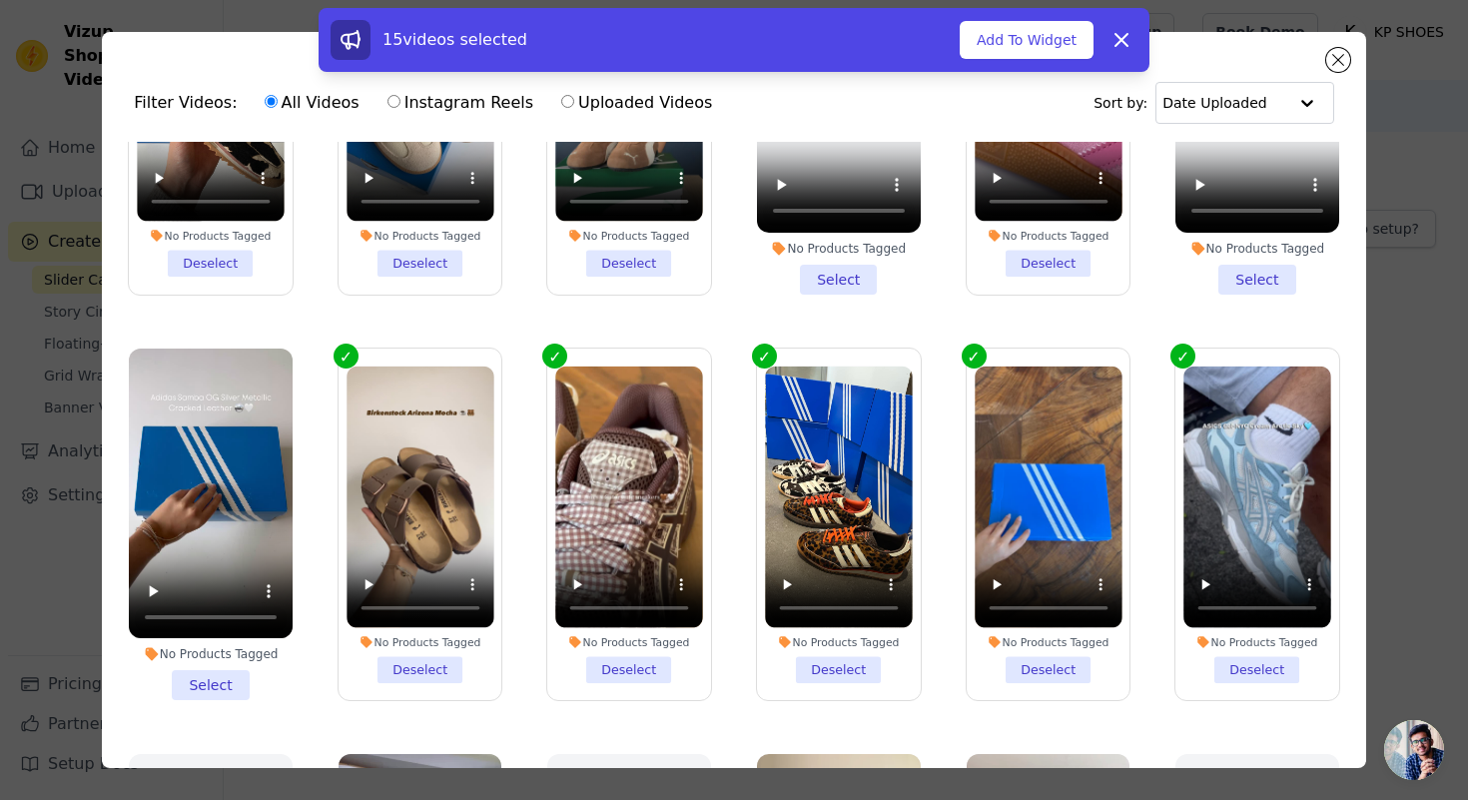
click at [228, 674] on li "No Products Tagged Select" at bounding box center [211, 525] width 164 height 353
click at [0, 0] on input "No Products Tagged Select" at bounding box center [0, 0] width 0 height 0
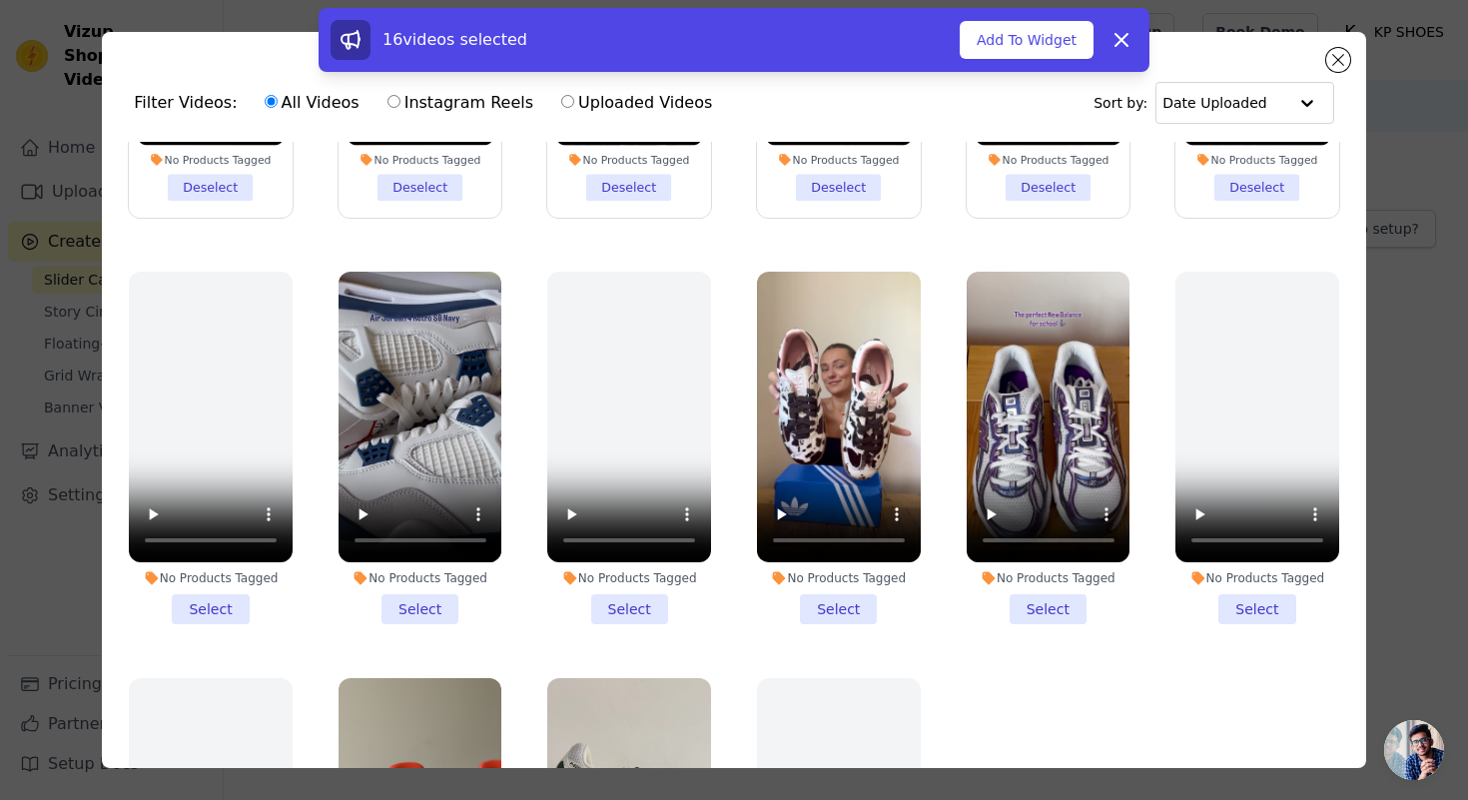
scroll to position [1129, 0]
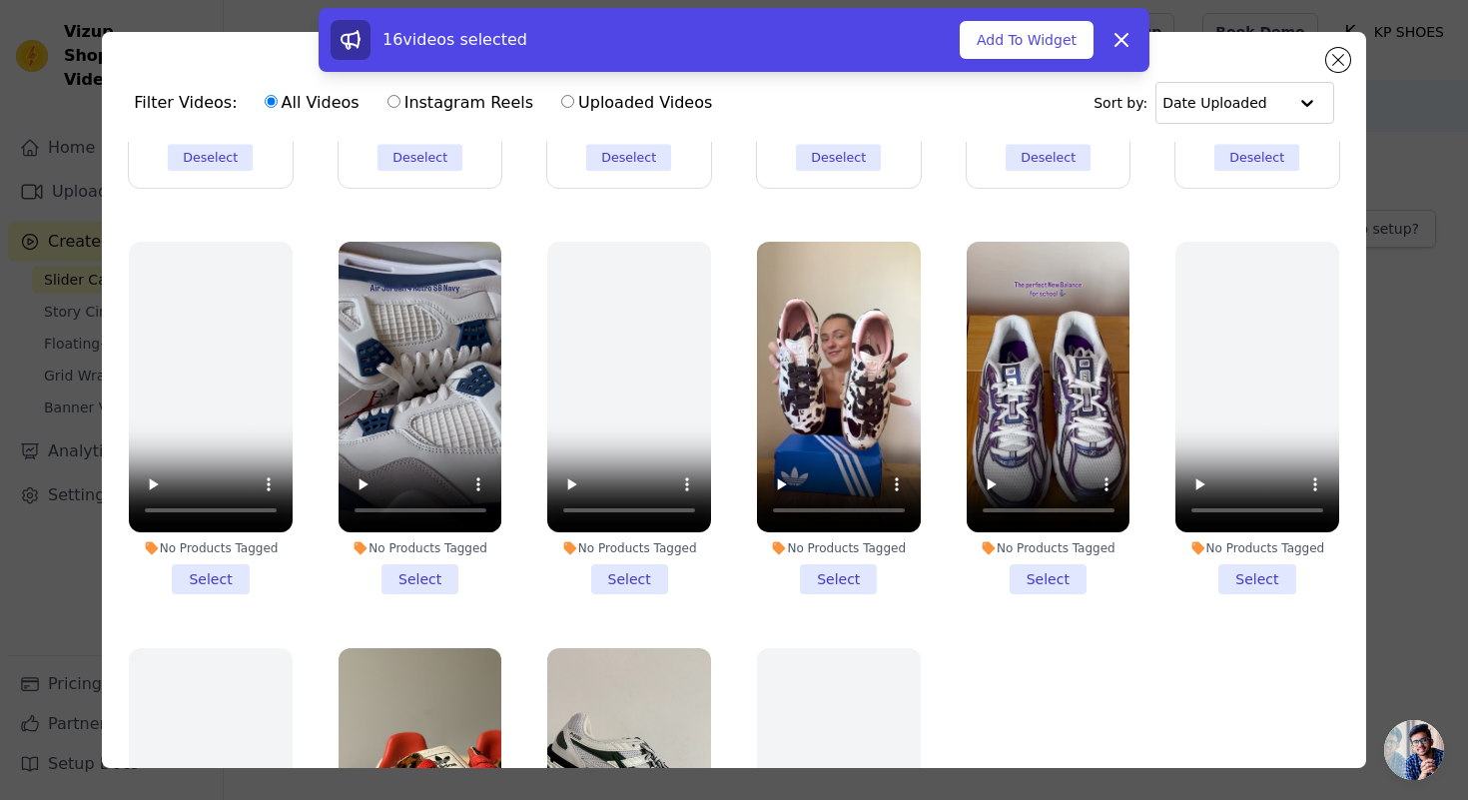
click at [413, 571] on li "No Products Tagged Select" at bounding box center [421, 418] width 164 height 353
click at [0, 0] on input "No Products Tagged Select" at bounding box center [0, 0] width 0 height 0
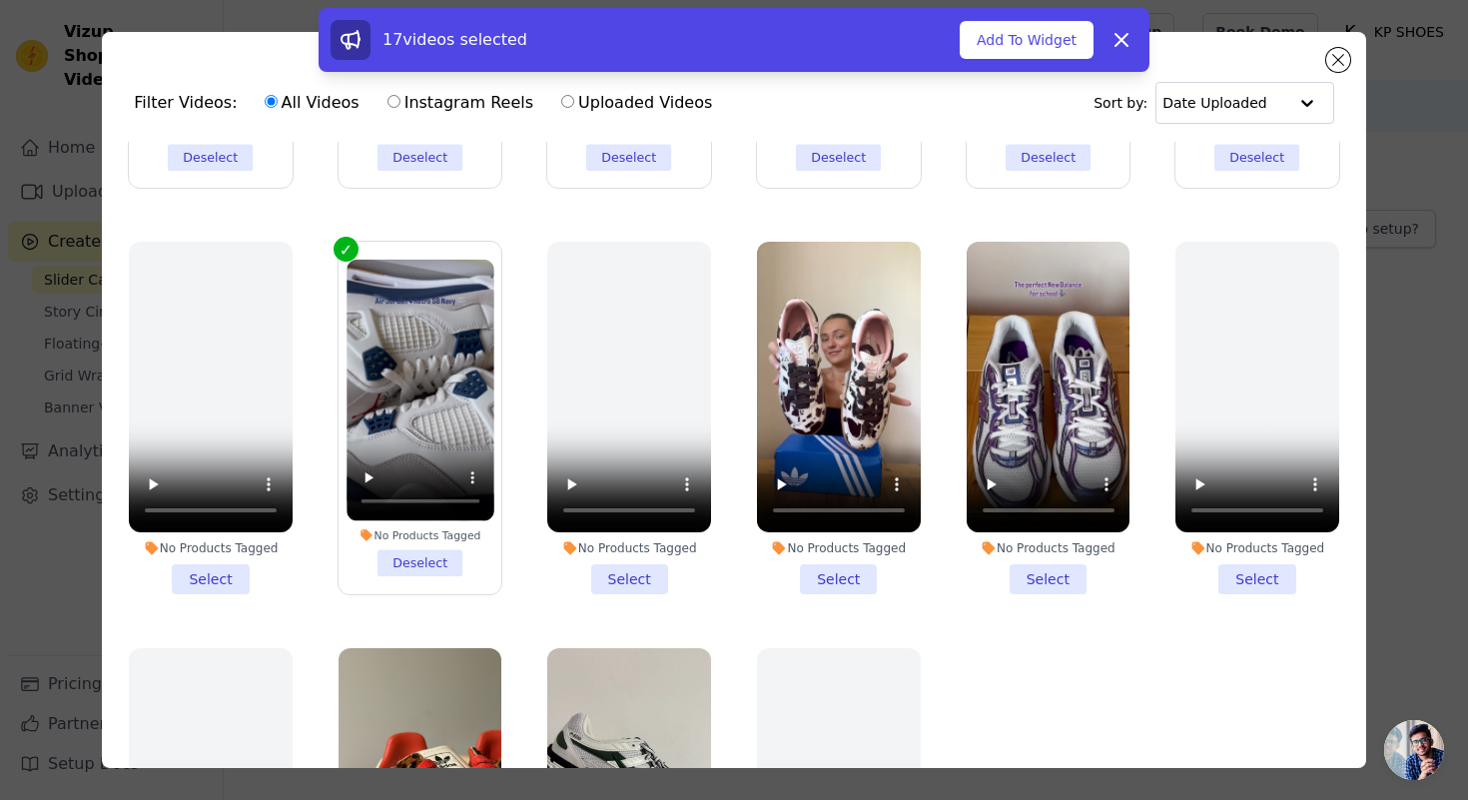
click at [867, 577] on li "No Products Tagged Select" at bounding box center [839, 418] width 164 height 353
click at [0, 0] on input "No Products Tagged Select" at bounding box center [0, 0] width 0 height 0
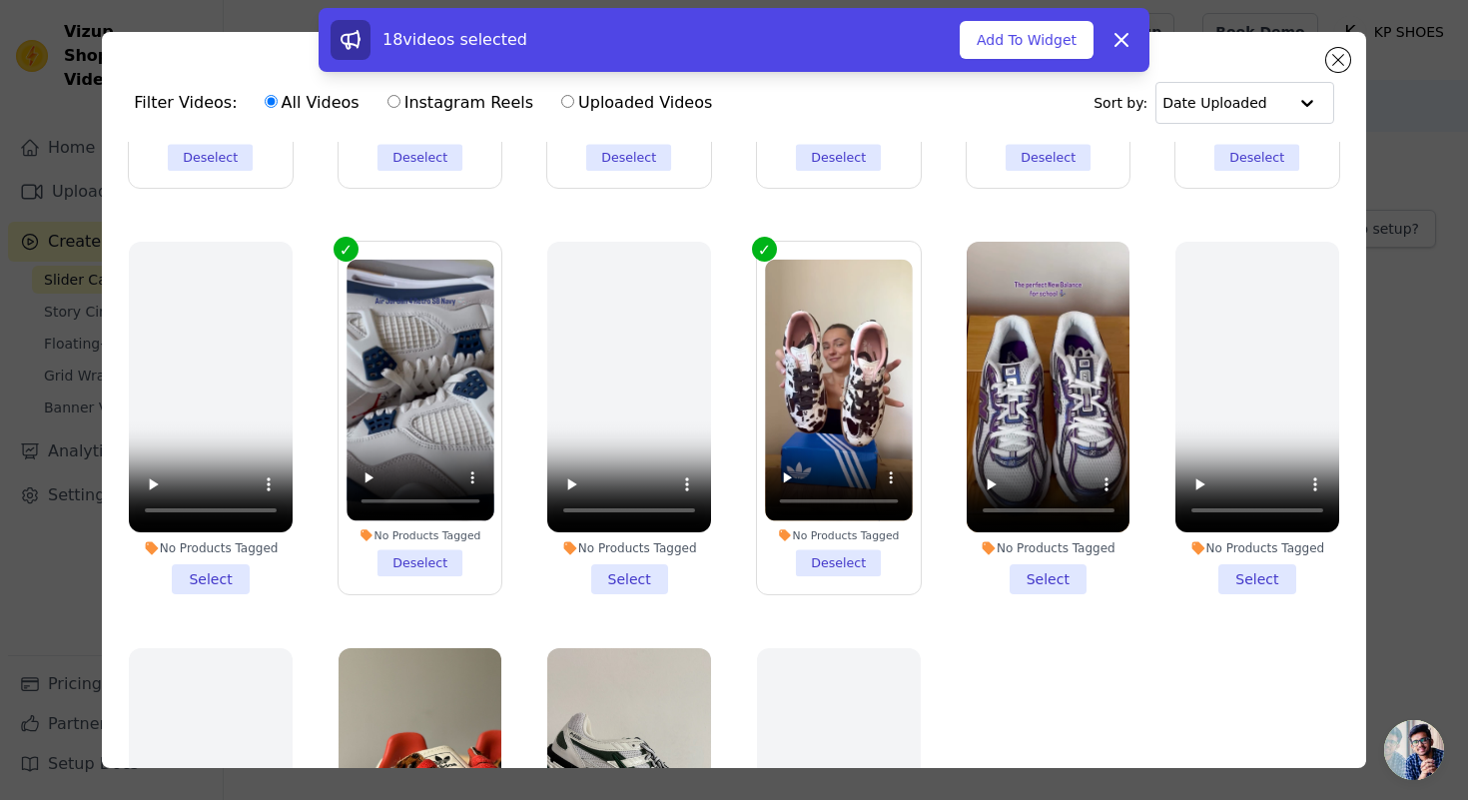
click at [1063, 578] on li "No Products Tagged Select" at bounding box center [1049, 418] width 164 height 353
click at [0, 0] on input "No Products Tagged Select" at bounding box center [0, 0] width 0 height 0
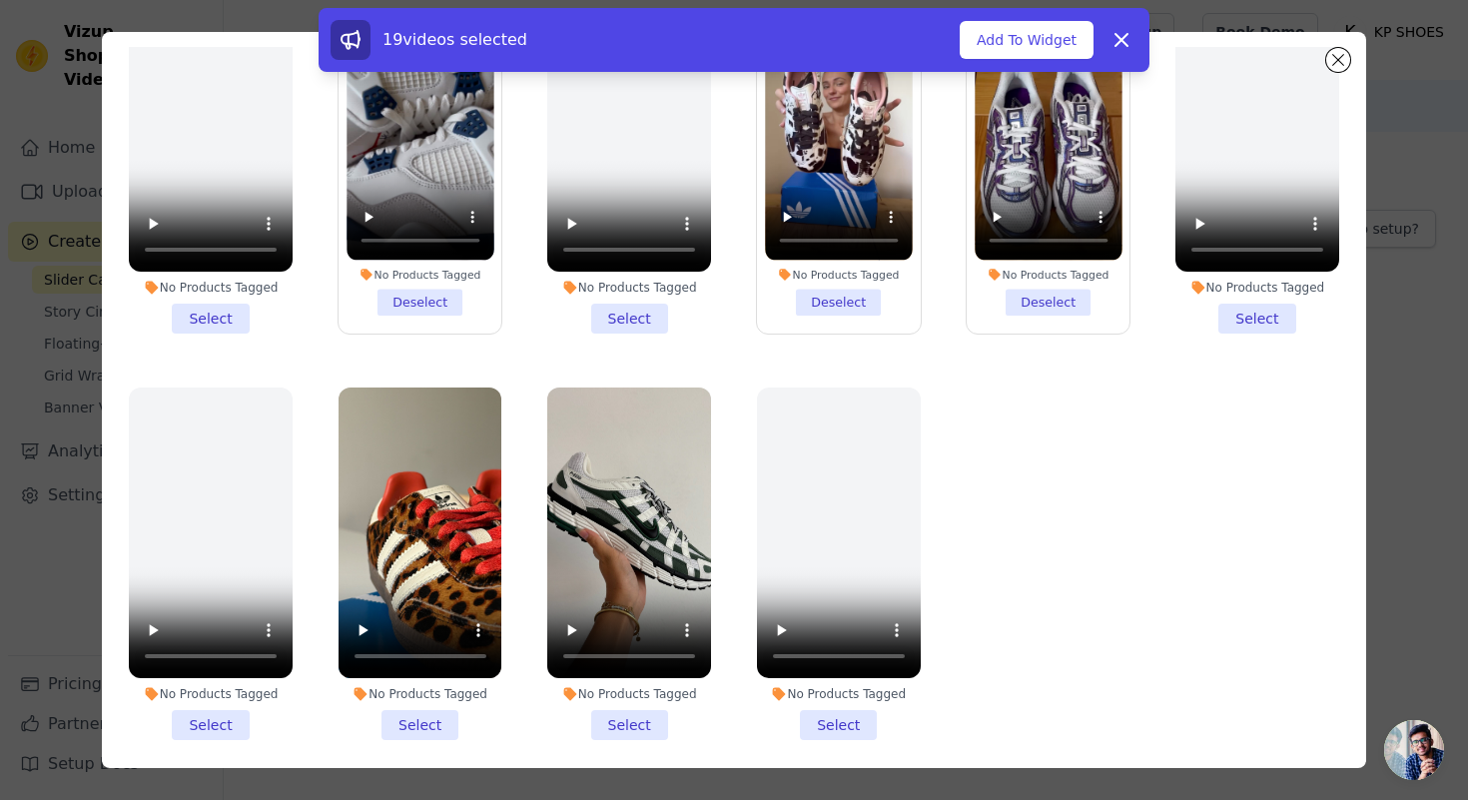
scroll to position [119, 0]
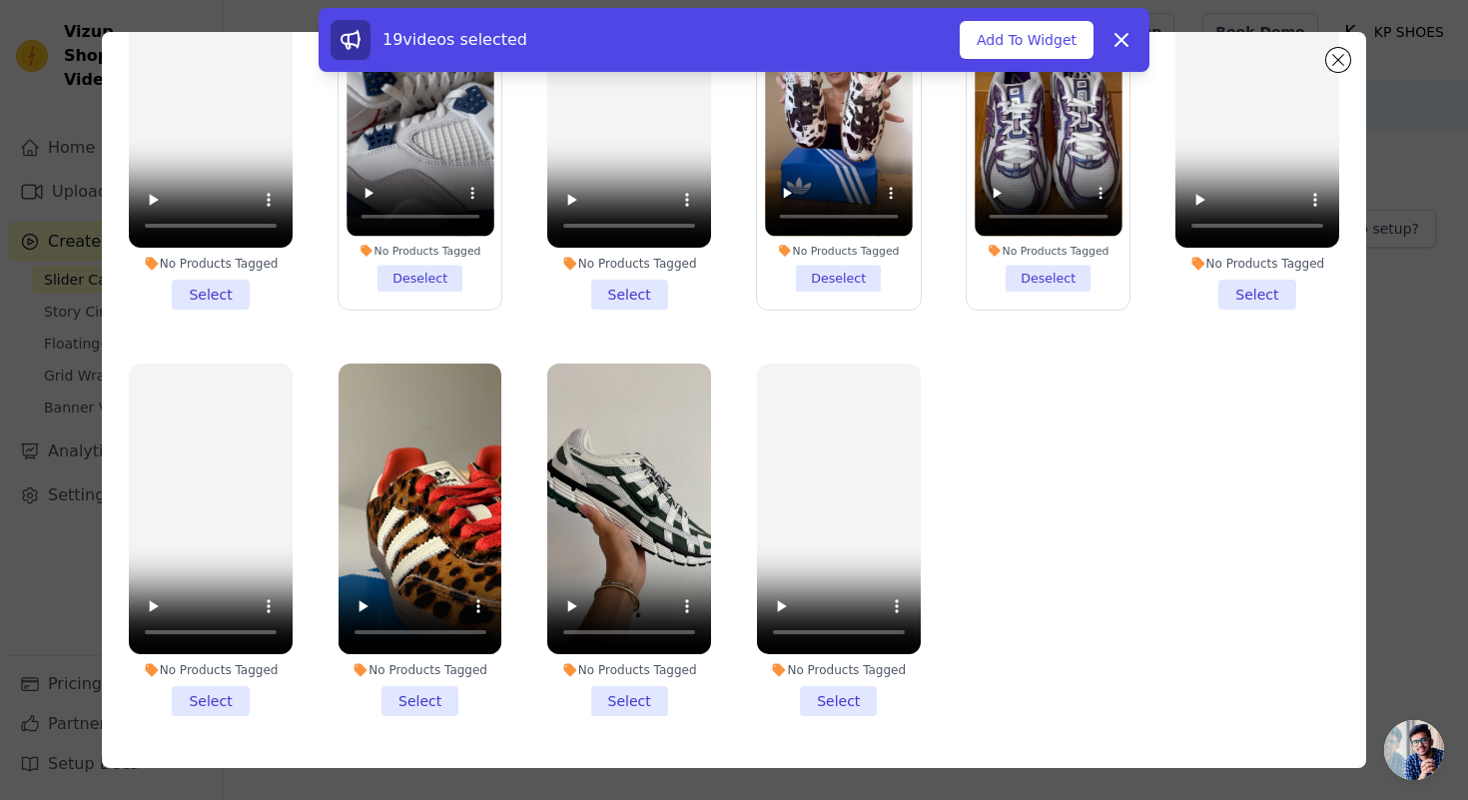
click at [420, 694] on li "No Products Tagged Select" at bounding box center [421, 540] width 164 height 353
click at [0, 0] on input "No Products Tagged Select" at bounding box center [0, 0] width 0 height 0
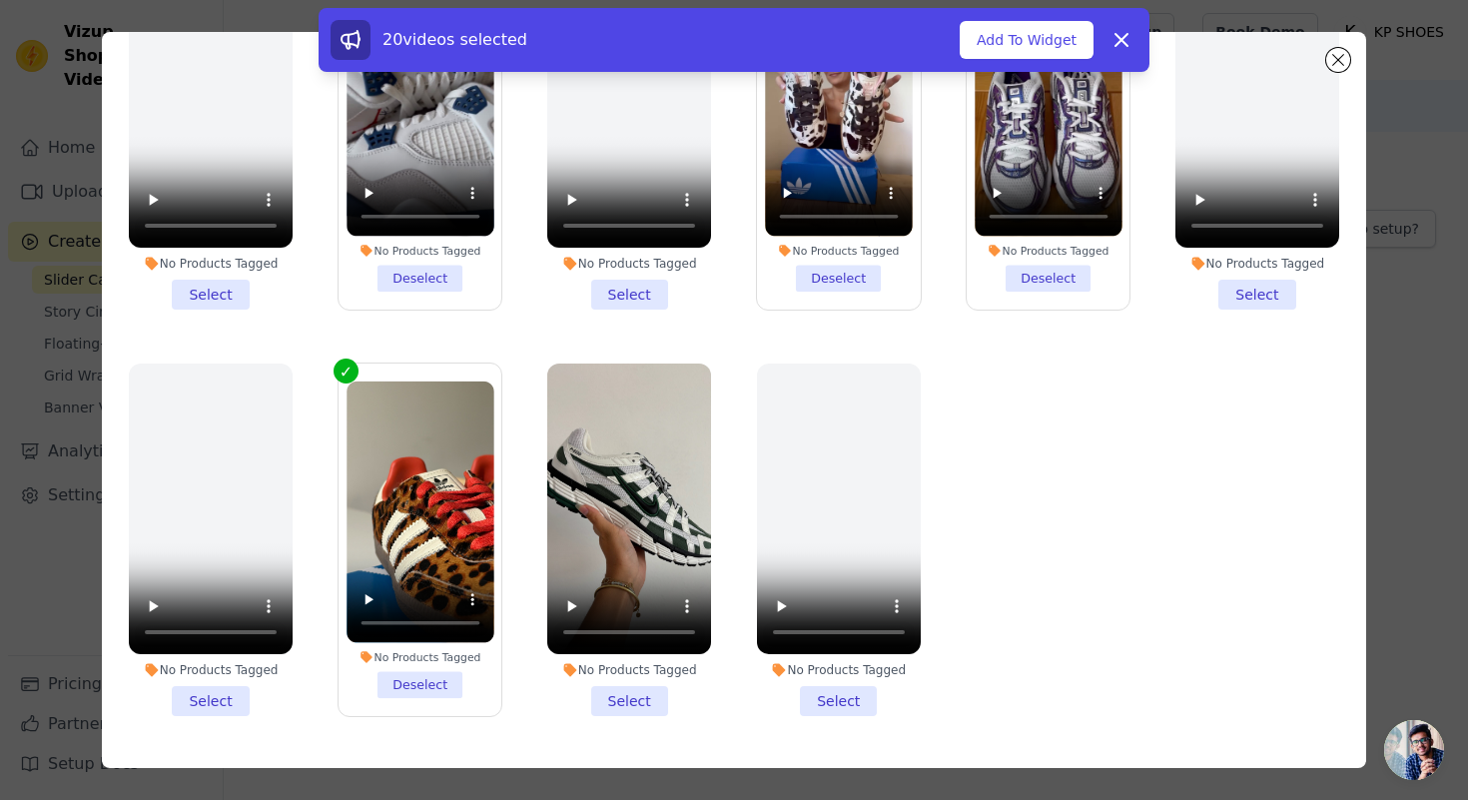
click at [625, 695] on li "No Products Tagged Select" at bounding box center [629, 540] width 164 height 353
click at [0, 0] on input "No Products Tagged Select" at bounding box center [0, 0] width 0 height 0
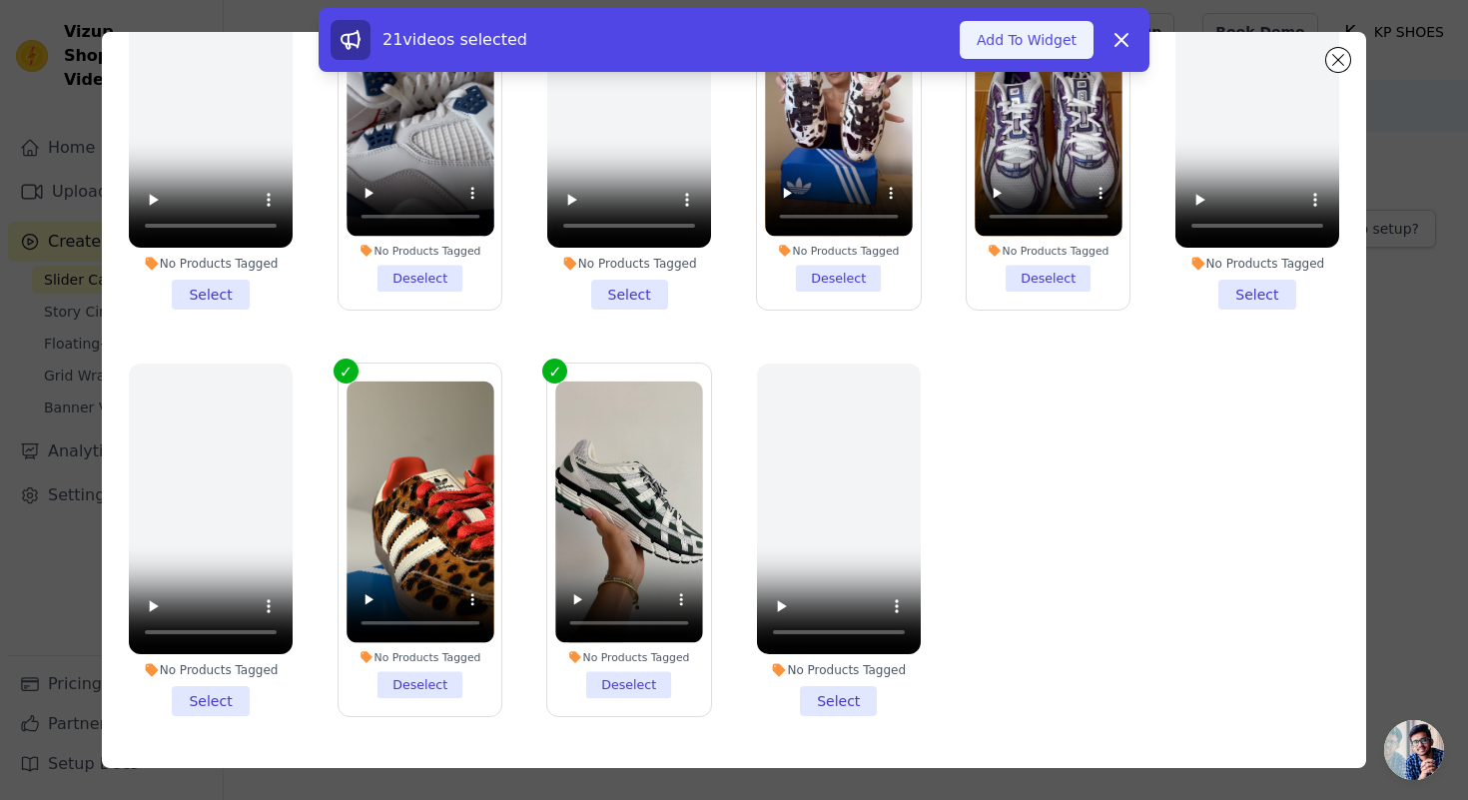
click at [1042, 39] on button "Add To Widget" at bounding box center [1027, 40] width 134 height 38
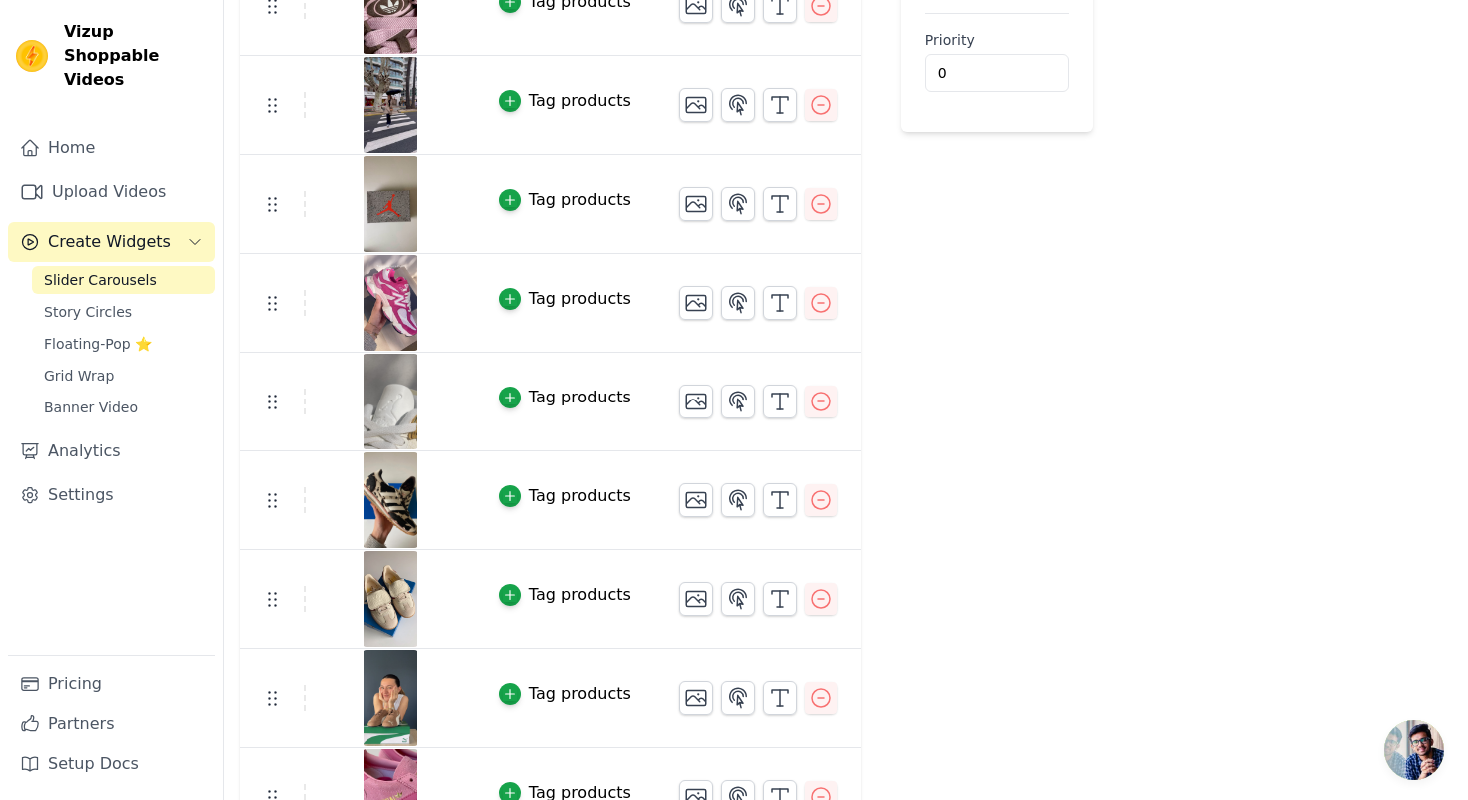
scroll to position [0, 0]
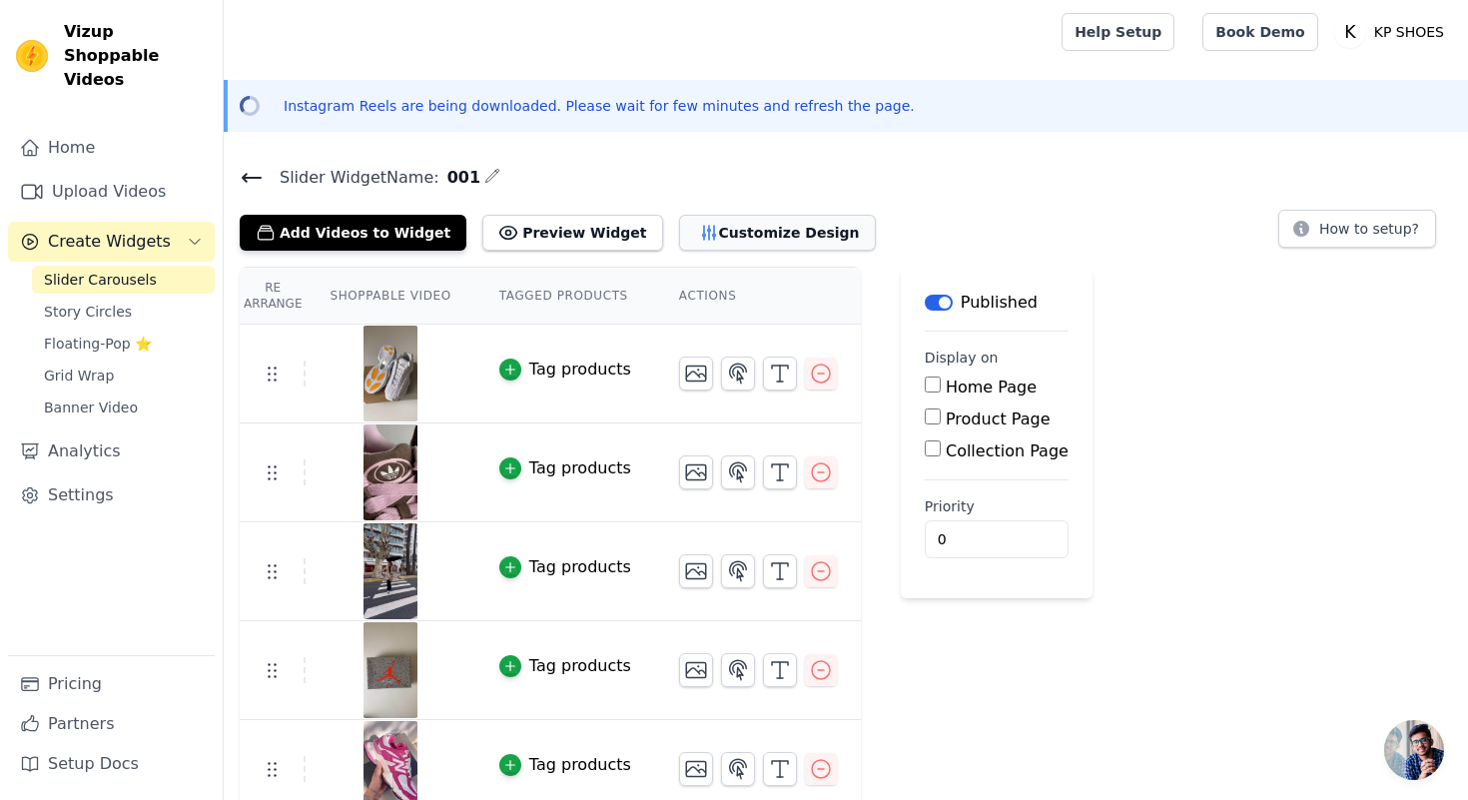
click at [730, 246] on button "Customize Design" at bounding box center [777, 233] width 197 height 36
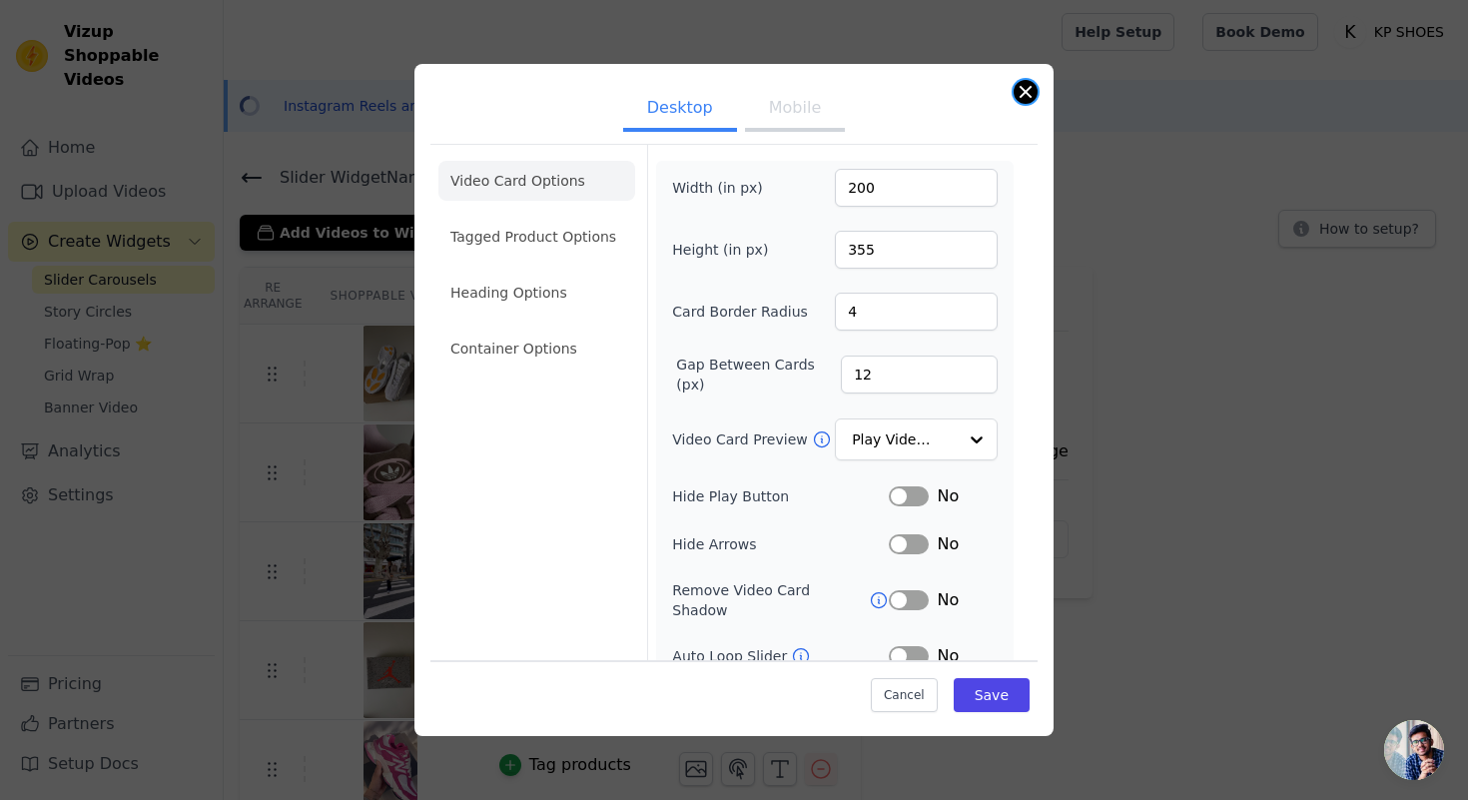
click at [1030, 92] on button "Close modal" at bounding box center [1026, 92] width 24 height 24
